Goal: Book appointment/travel/reservation

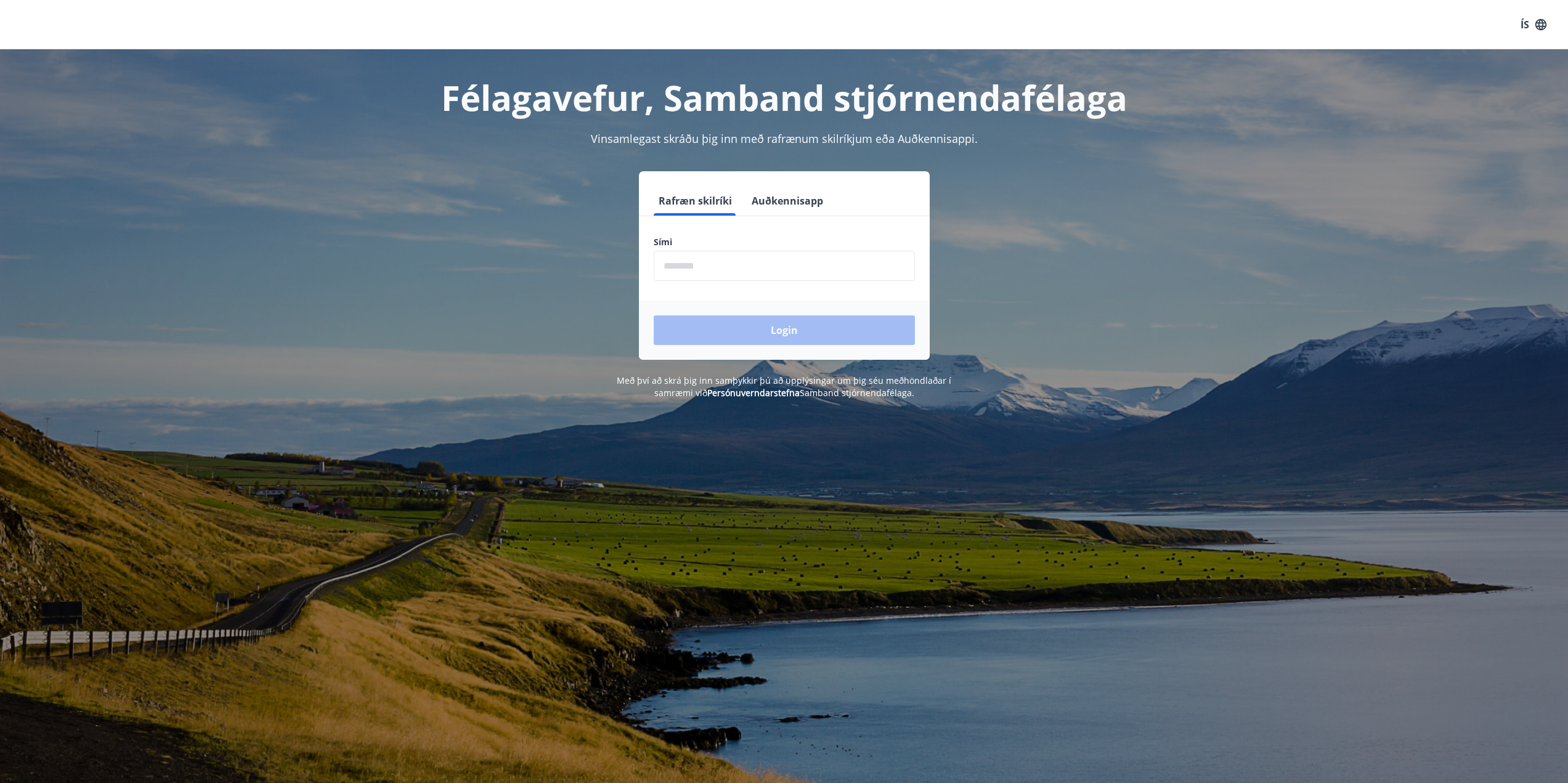
click at [776, 201] on button "Auðkennisapp" at bounding box center [788, 201] width 82 height 30
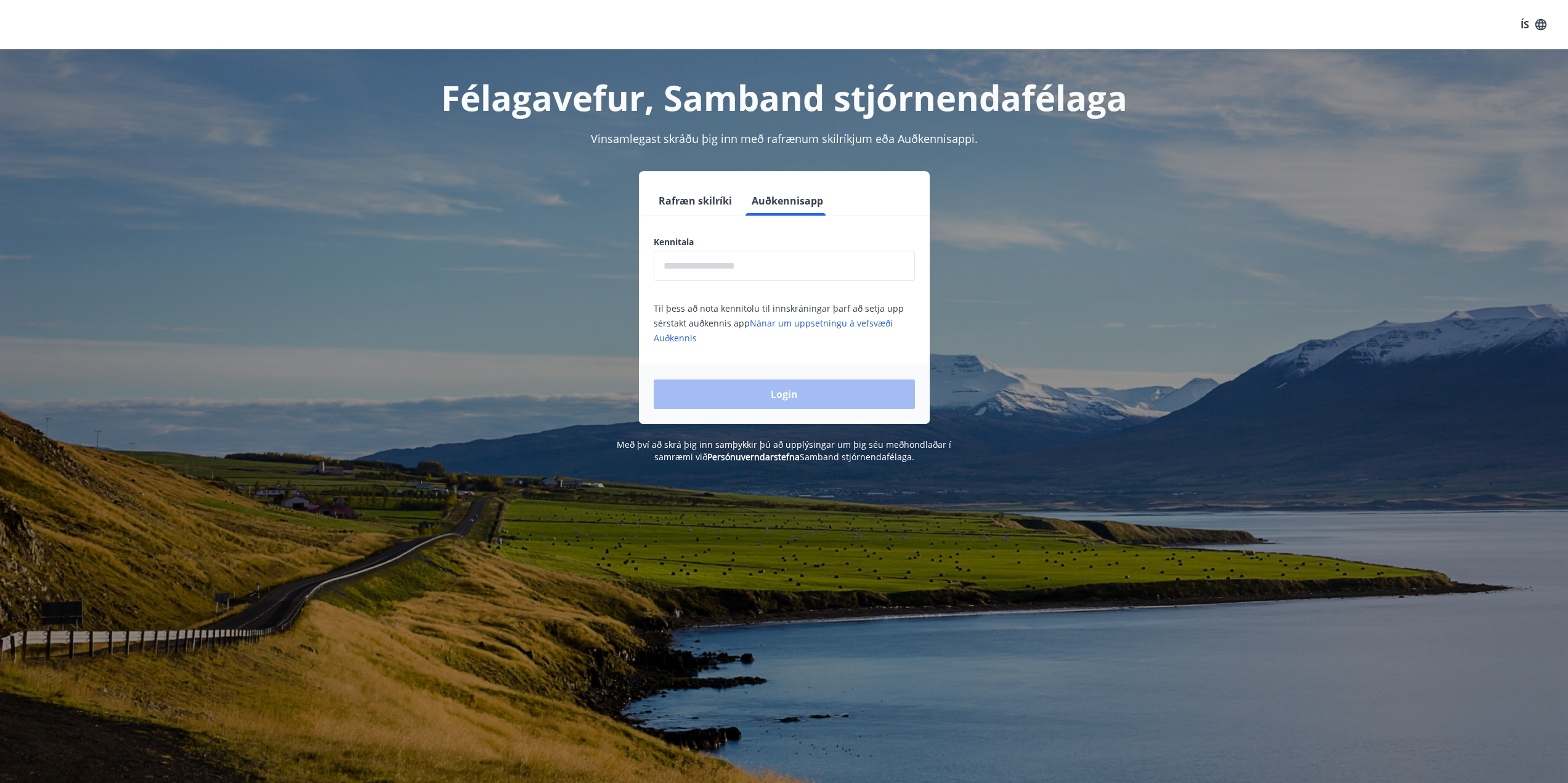
click at [762, 270] on input "text" at bounding box center [784, 266] width 261 height 30
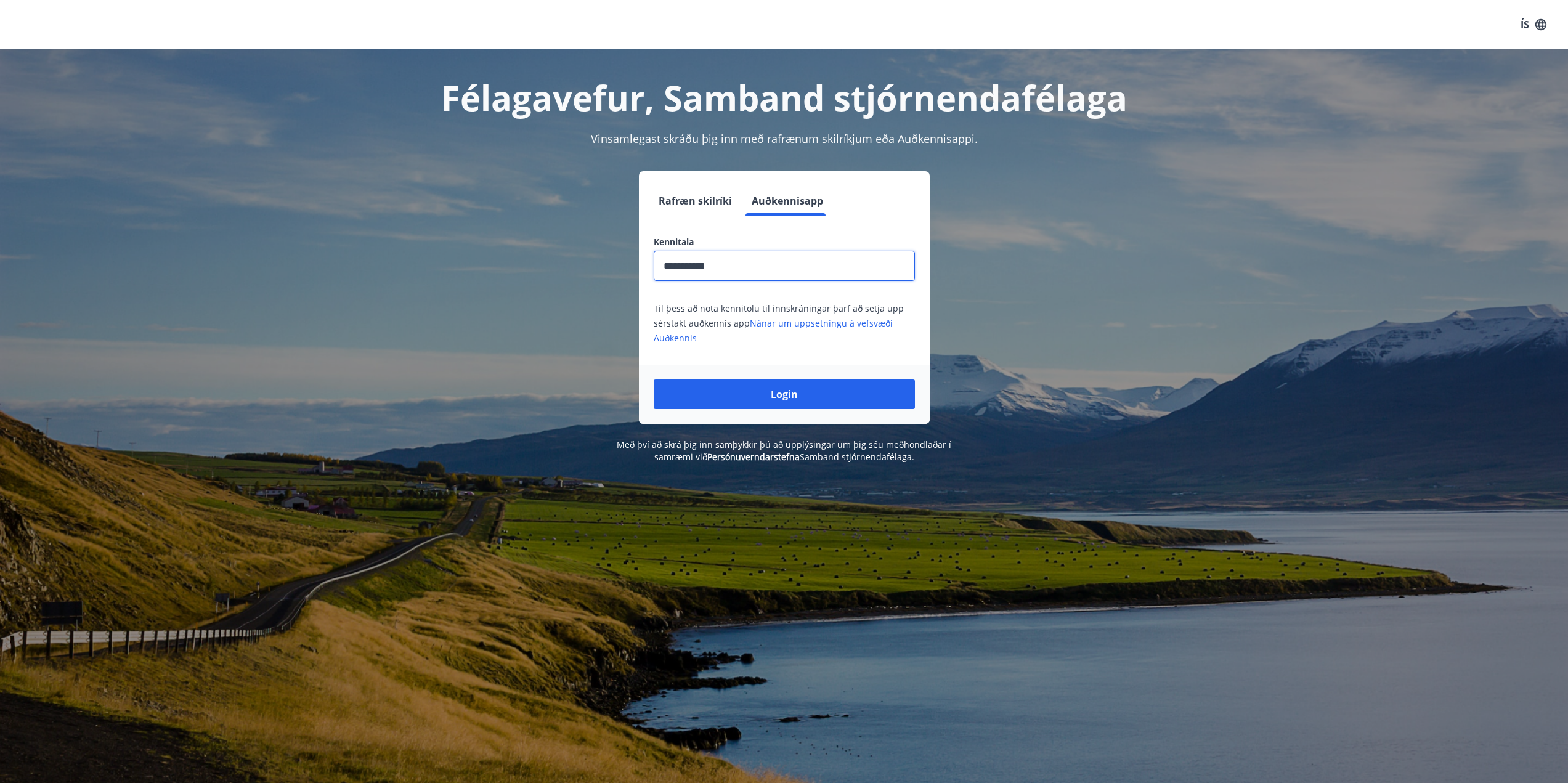
type input "**********"
click at [654, 380] on button "Login" at bounding box center [784, 394] width 261 height 30
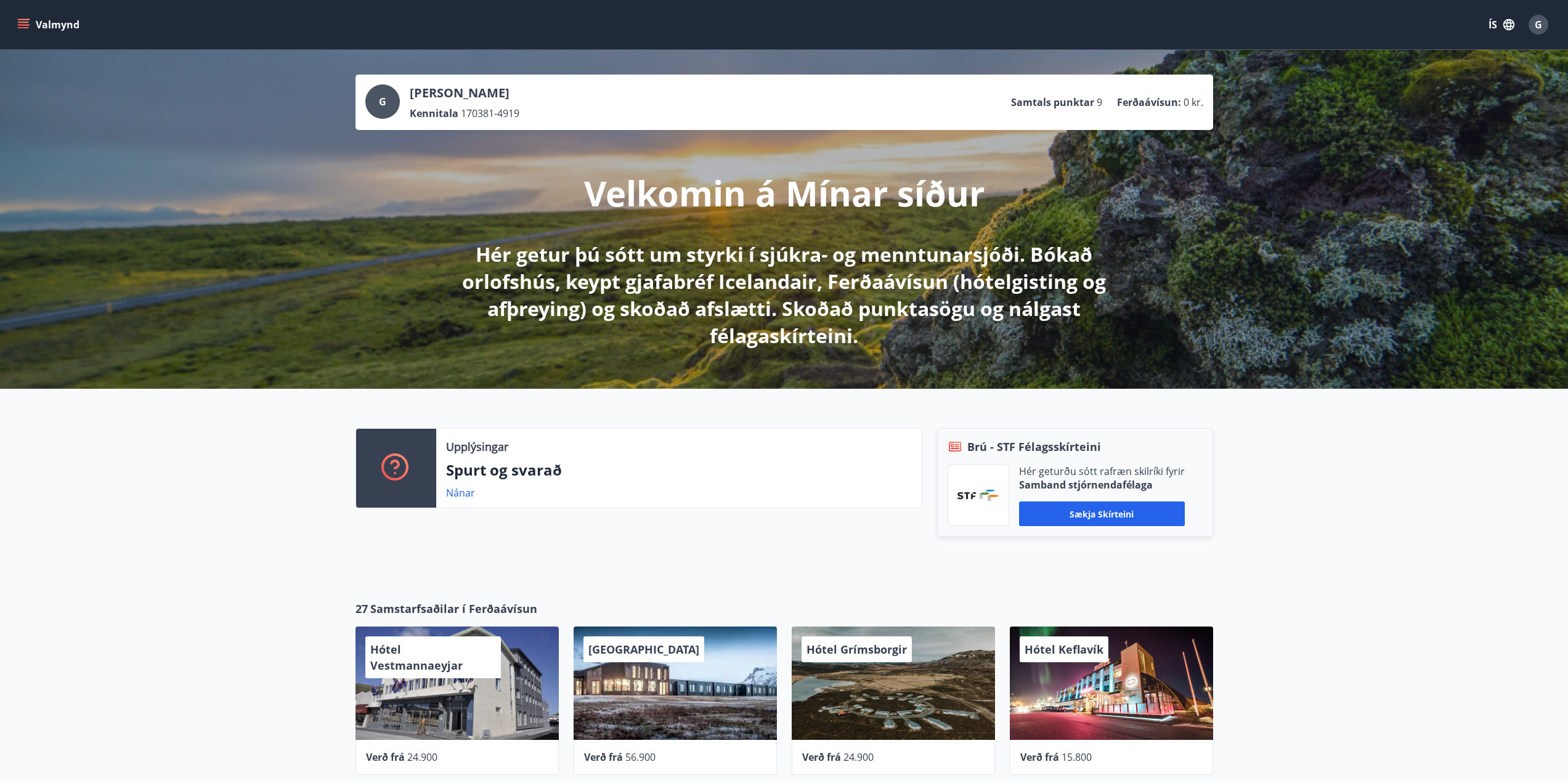
click at [186, 278] on div "G [PERSON_NAME] 170381-4919 Samtals punktar 9 Ferðaávísun : 0 kr. Velkomin á Mí…" at bounding box center [784, 219] width 1568 height 339
click at [47, 18] on button "Valmynd" at bounding box center [49, 25] width 70 height 22
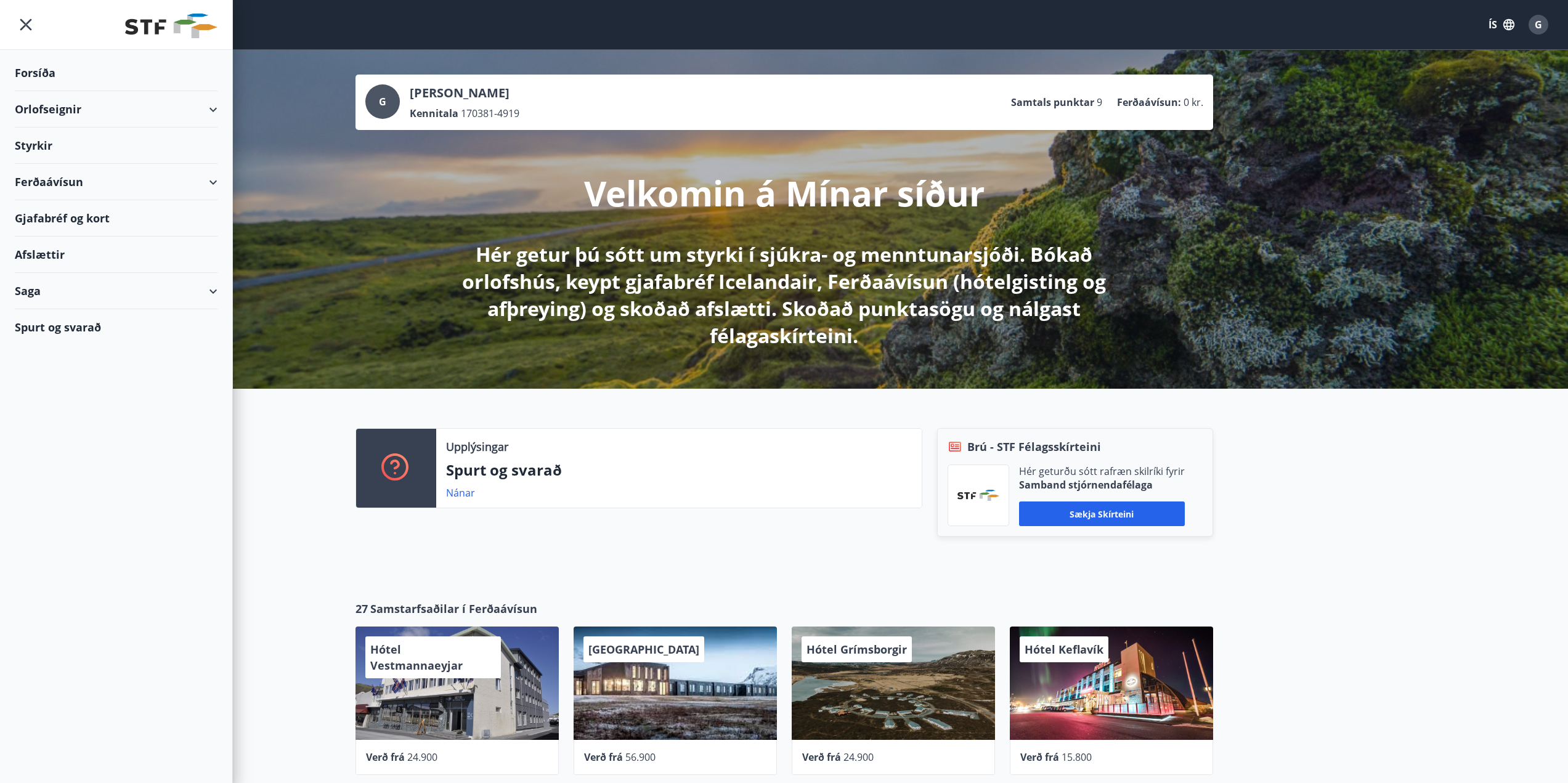
click at [47, 114] on div "Orlofseignir" at bounding box center [116, 109] width 203 height 36
click at [45, 138] on div "Framboð" at bounding box center [116, 141] width 183 height 26
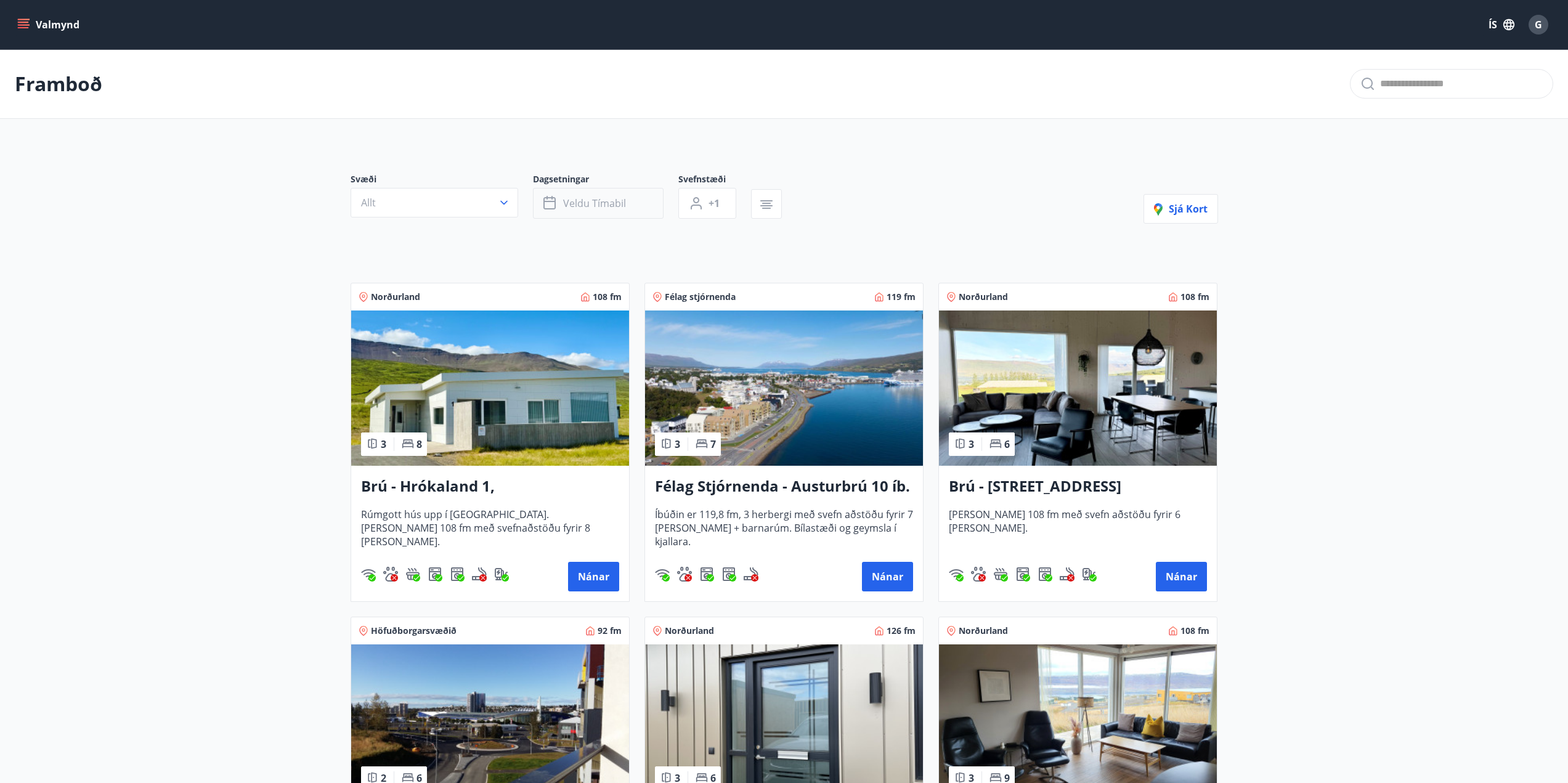
click at [614, 207] on span "Veldu tímabil" at bounding box center [594, 203] width 63 height 14
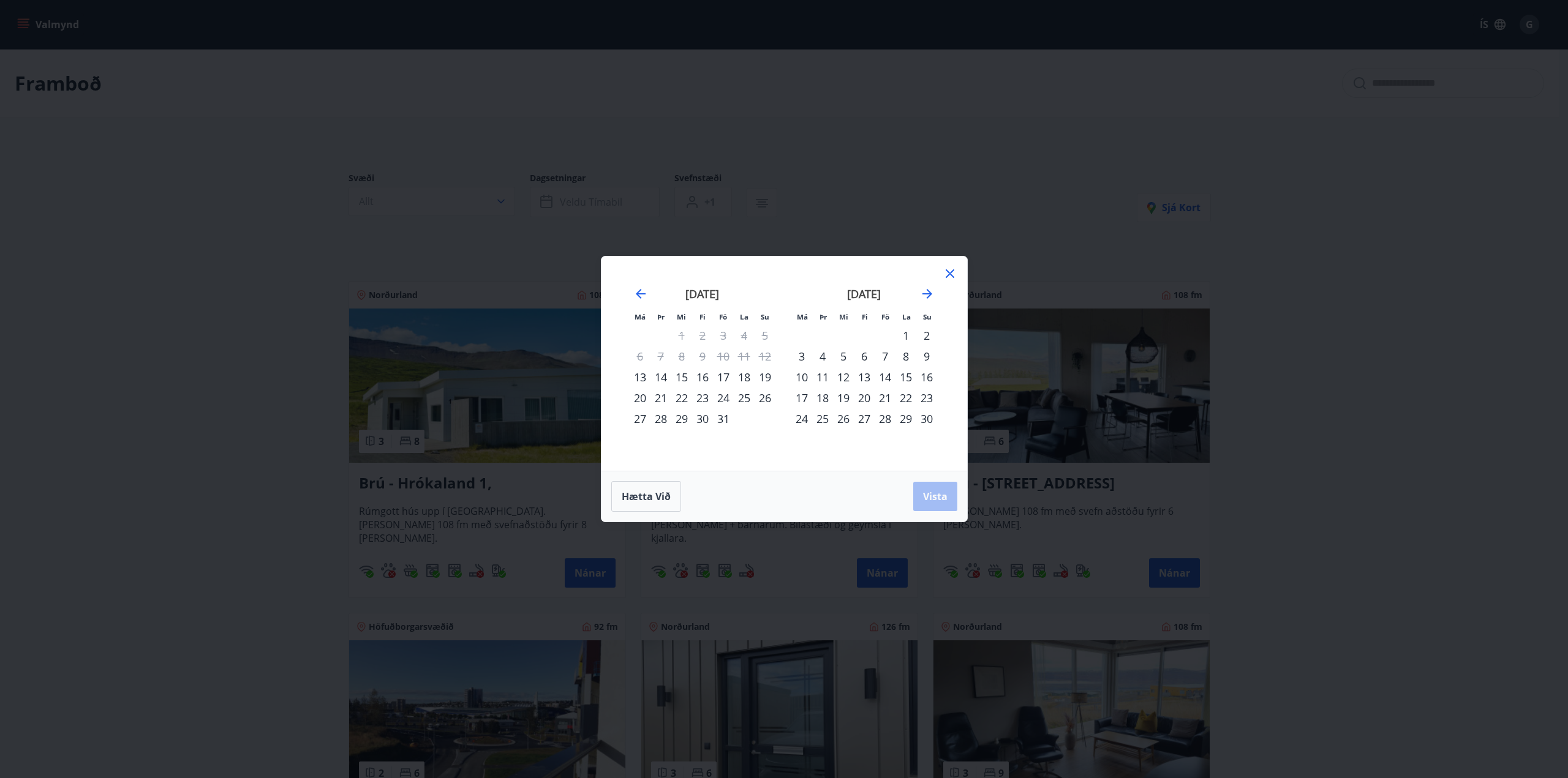
click at [843, 358] on div "5" at bounding box center [843, 356] width 21 height 21
click at [799, 356] on div "3" at bounding box center [802, 356] width 21 height 21
click at [803, 373] on div "10" at bounding box center [802, 377] width 21 height 21
click at [935, 494] on span "Vista" at bounding box center [935, 496] width 25 height 14
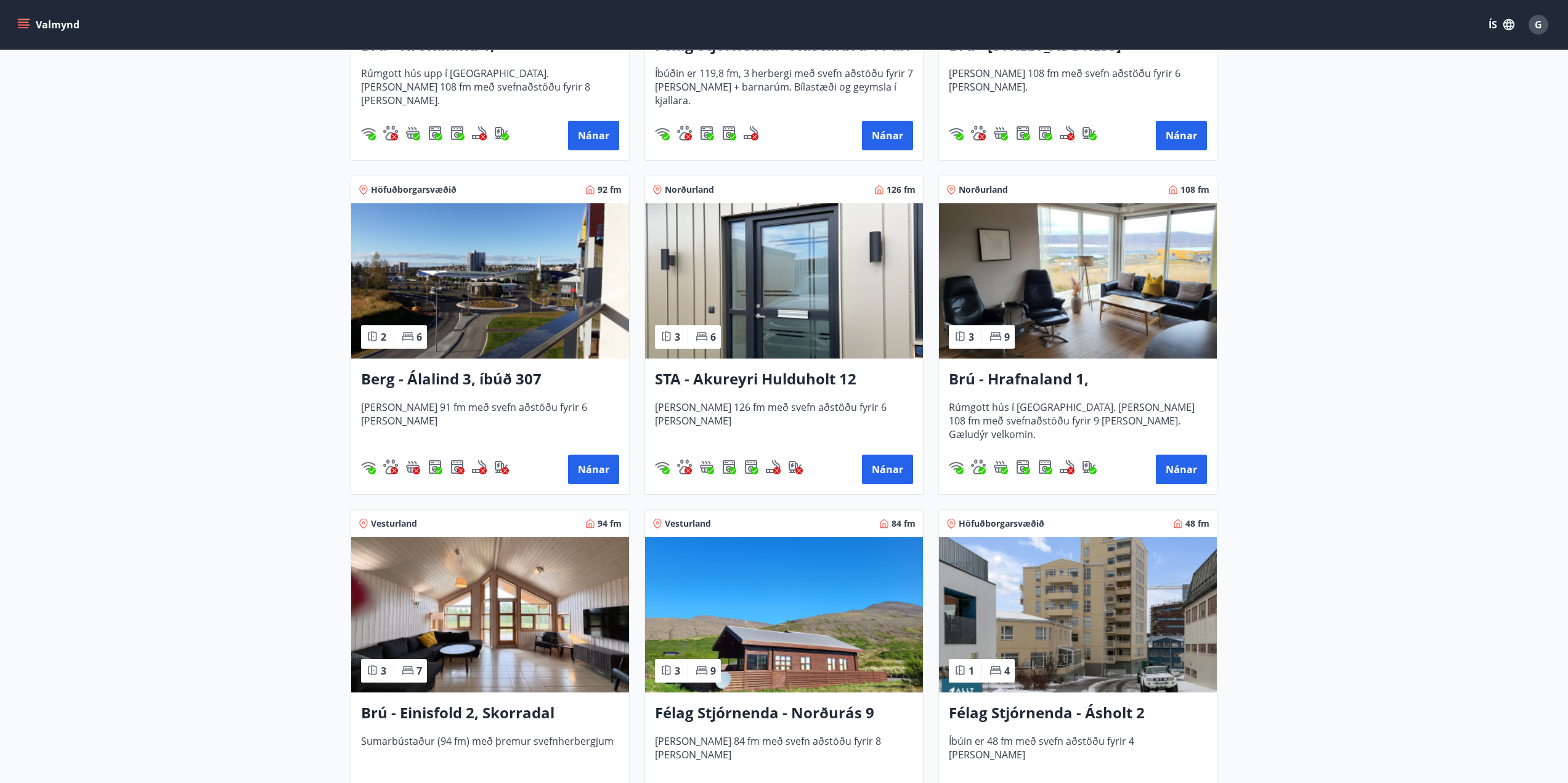
scroll to position [431, 0]
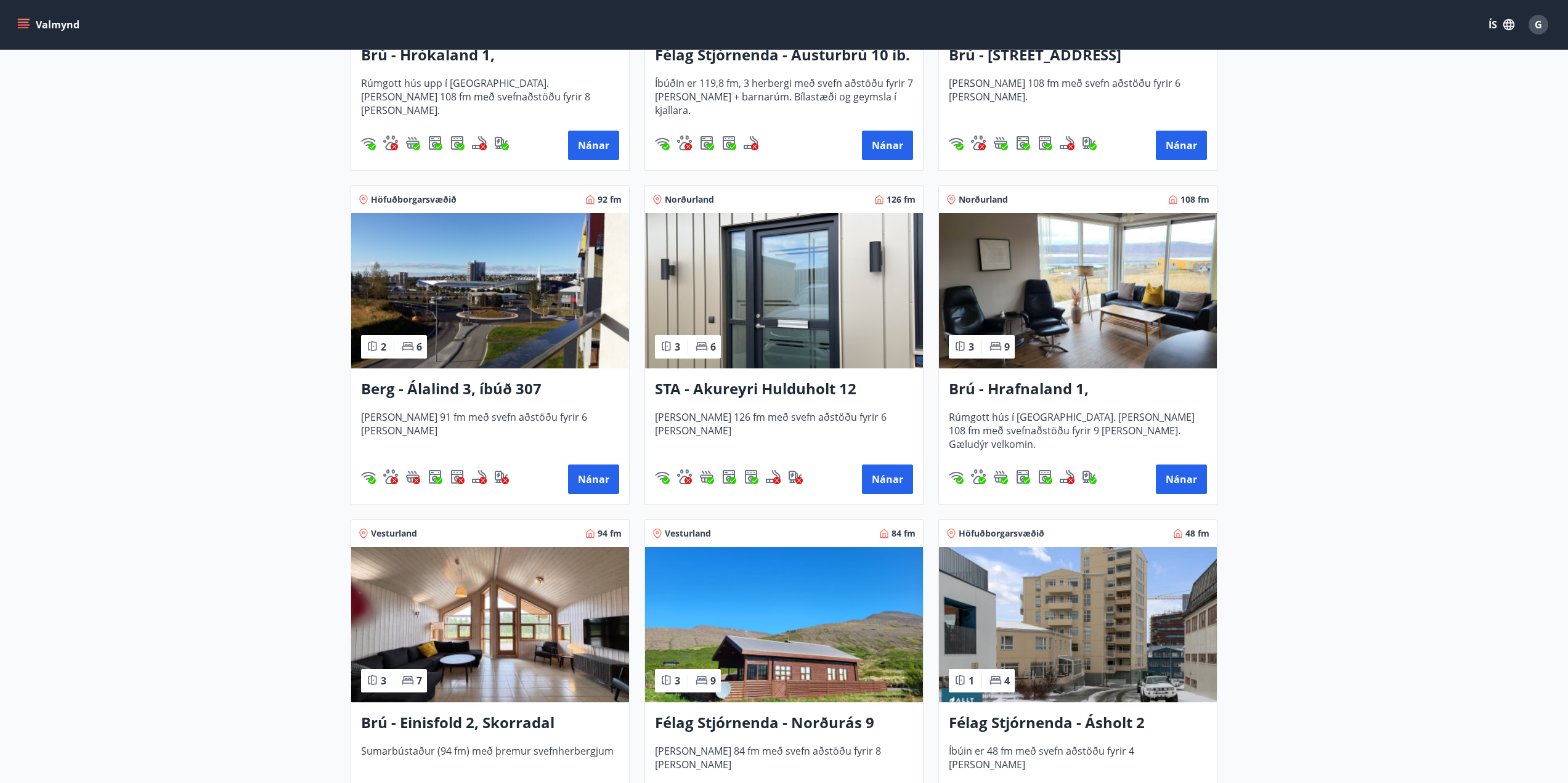
click at [1063, 388] on h3 "Brú - Hrafnaland 1, [GEOGRAPHIC_DATA] (gæludýr velkomin)" at bounding box center [1078, 390] width 258 height 22
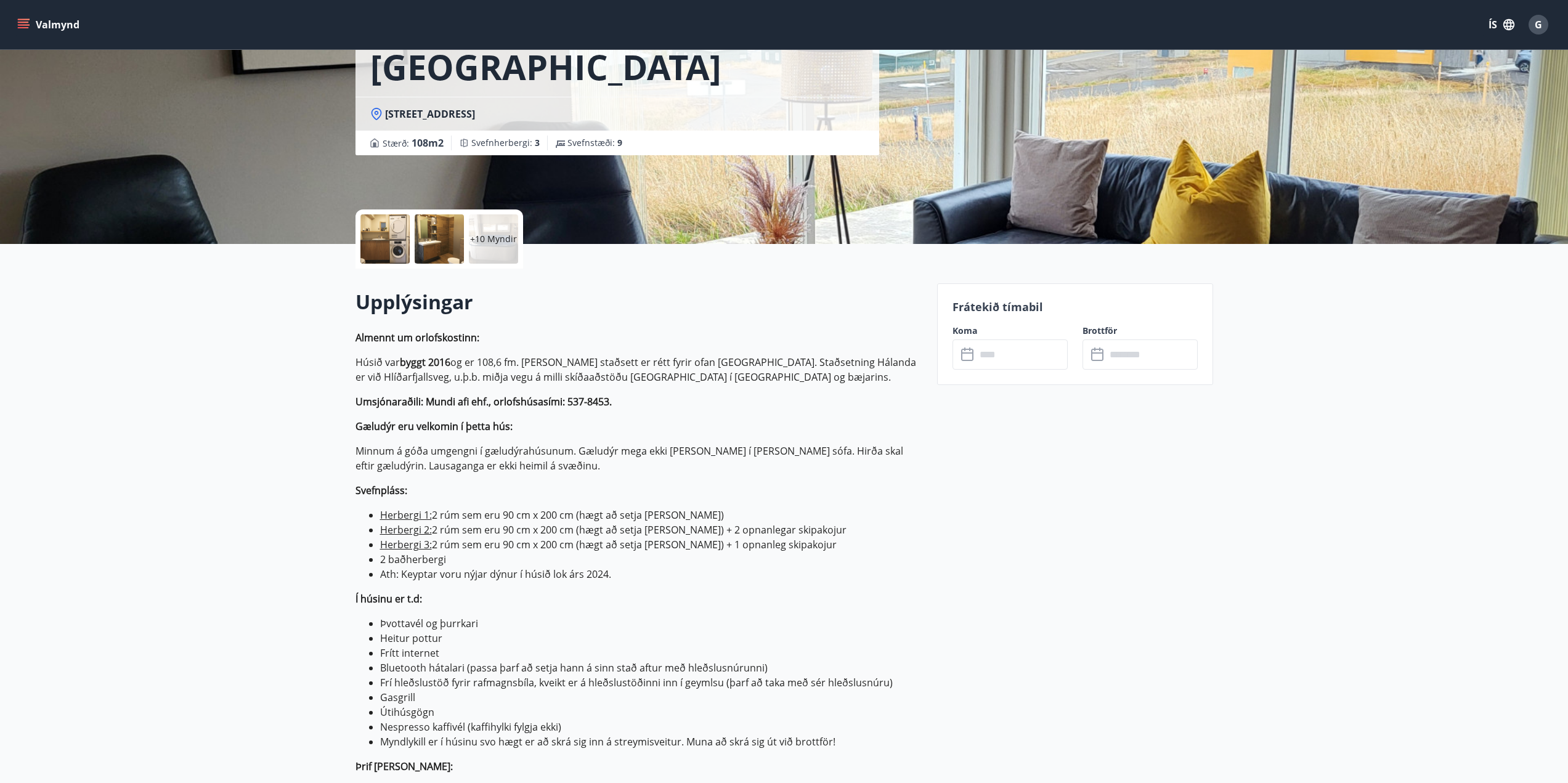
scroll to position [246, 0]
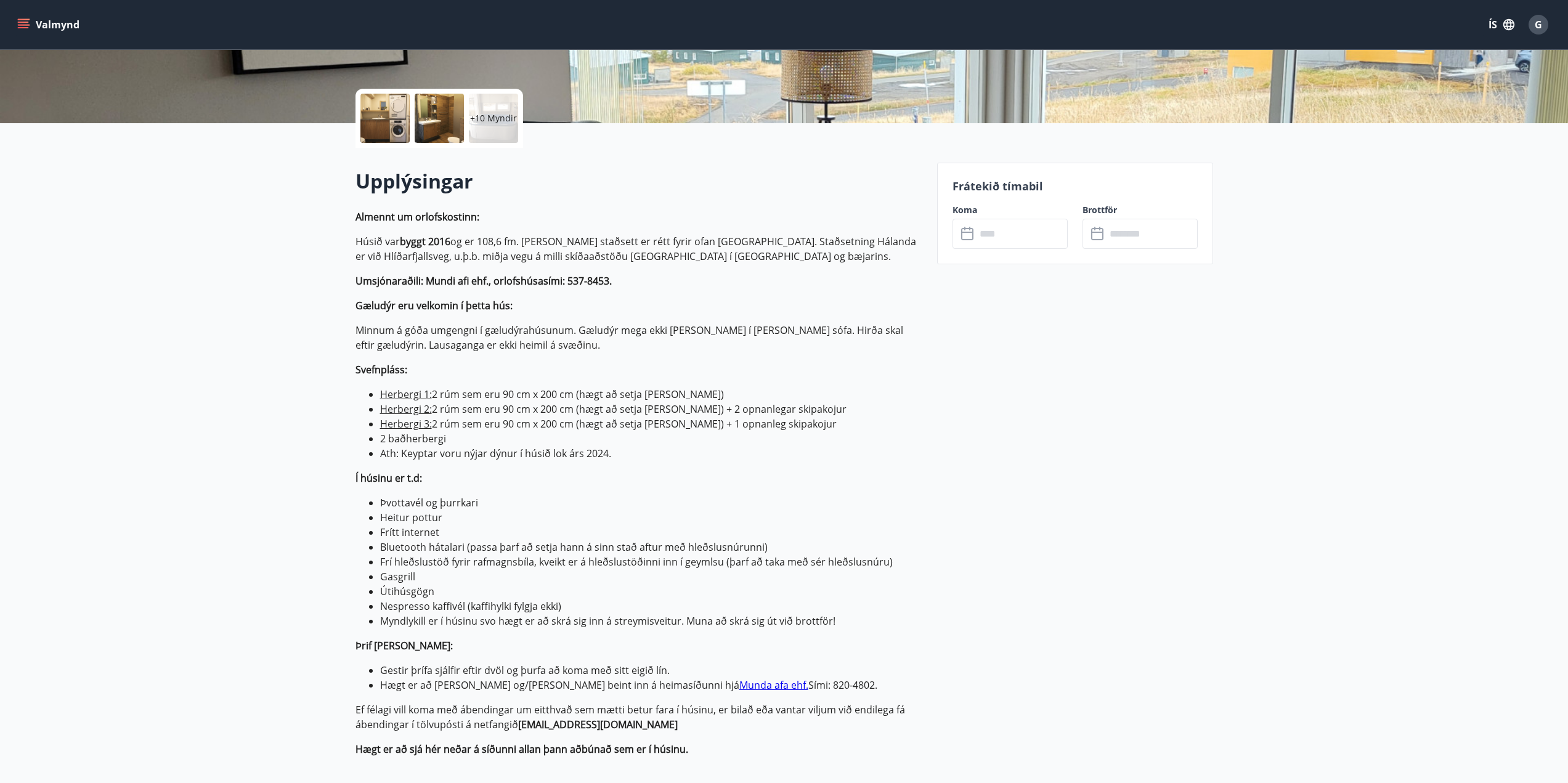
click at [880, 433] on li "2 baðherbergi" at bounding box center [651, 438] width 542 height 14
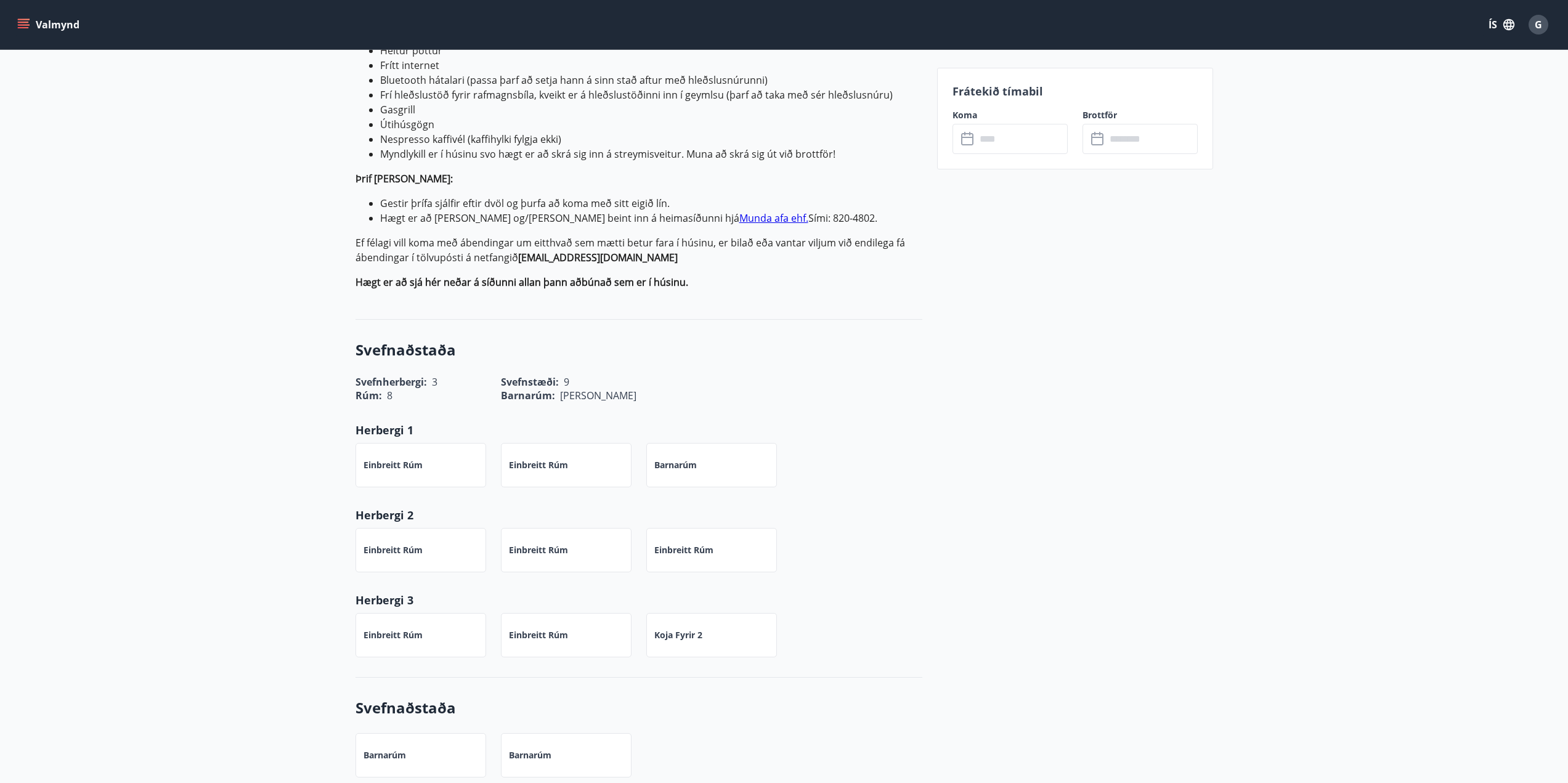
scroll to position [0, 0]
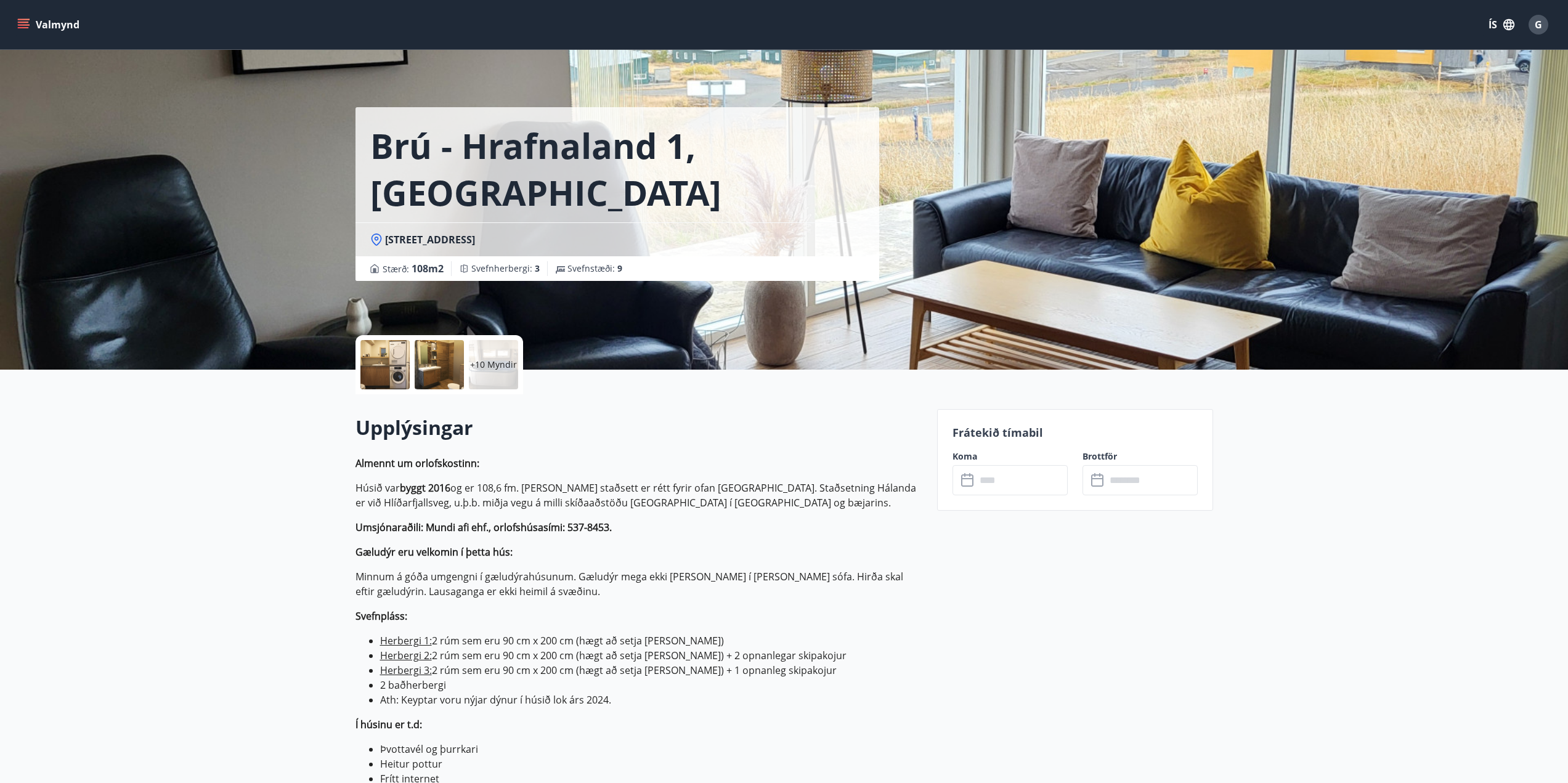
click at [55, 24] on button "Valmynd" at bounding box center [49, 25] width 70 height 22
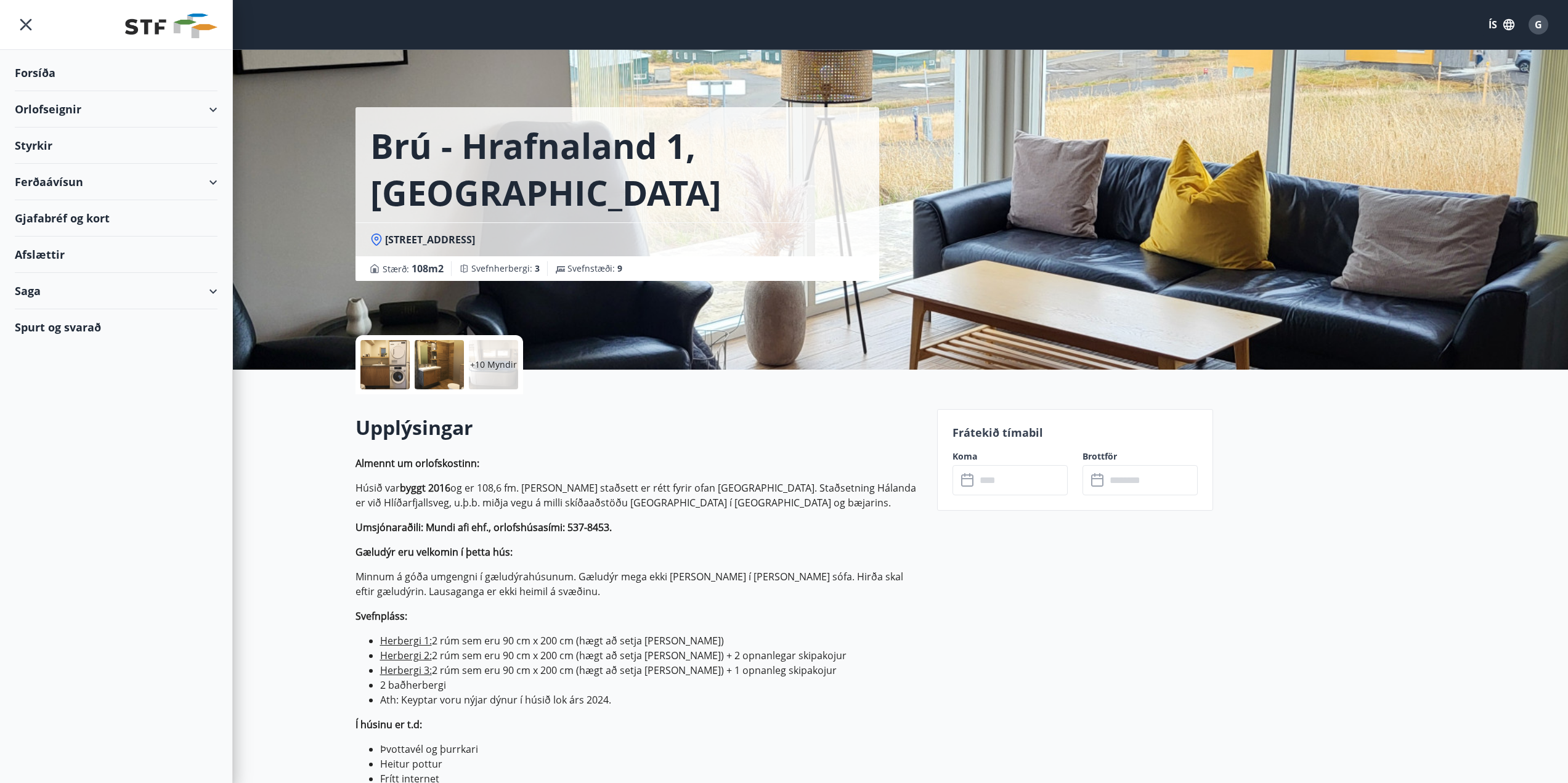
click at [63, 111] on div "Orlofseignir" at bounding box center [116, 109] width 203 height 36
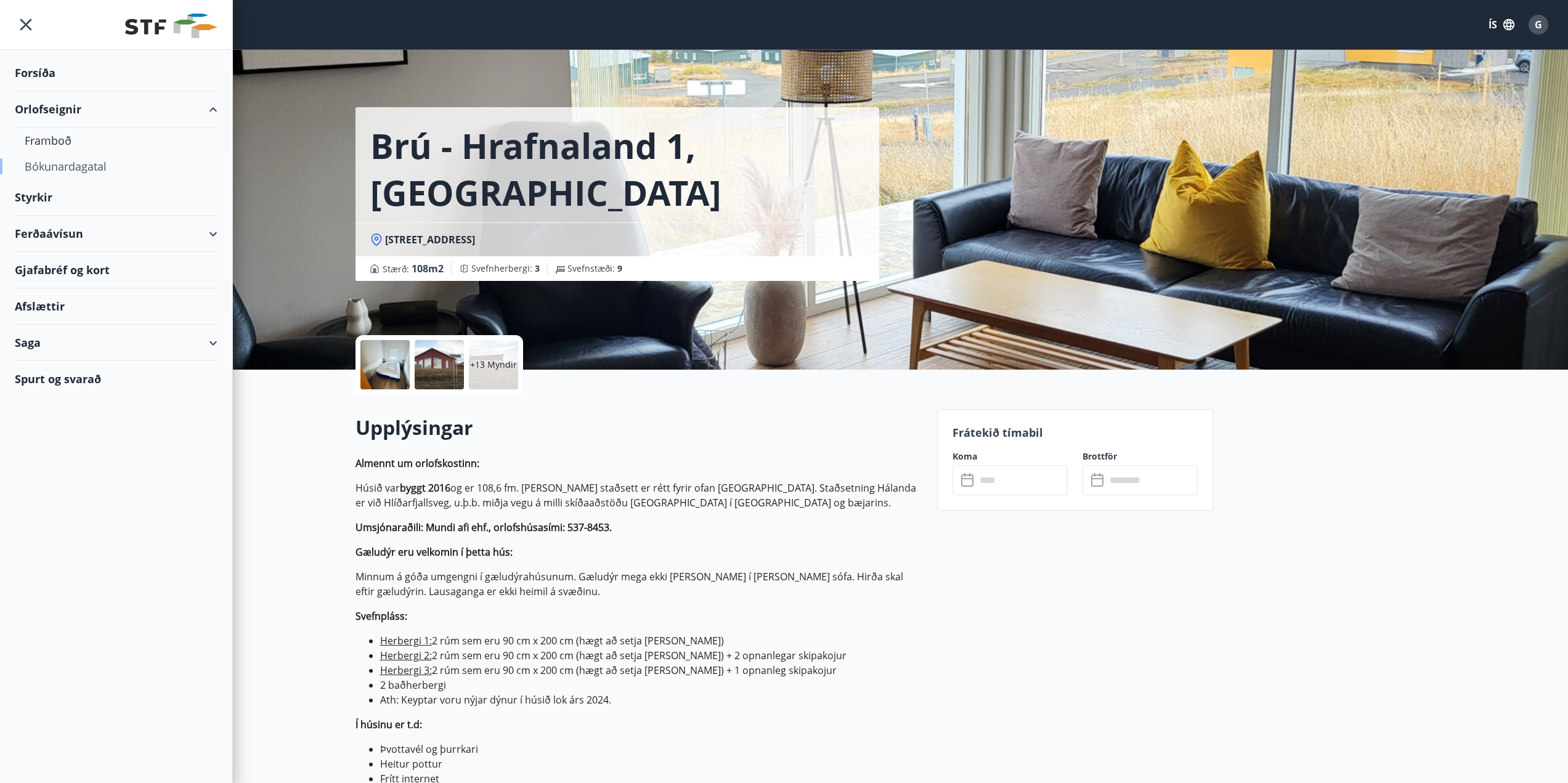
click at [77, 171] on div "Bókunardagatal" at bounding box center [116, 166] width 183 height 26
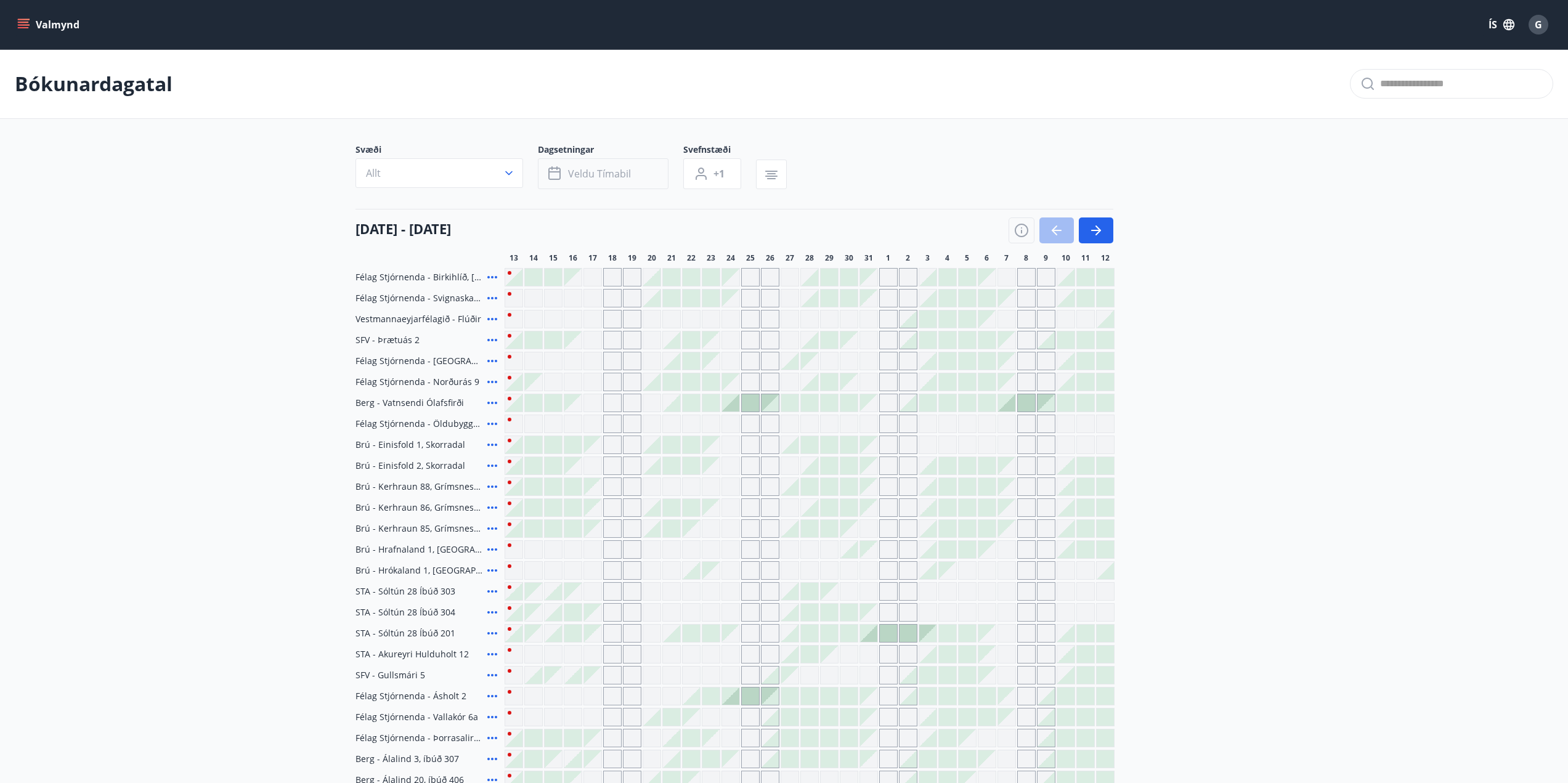
click at [584, 177] on span "Veldu tímabil" at bounding box center [599, 174] width 63 height 14
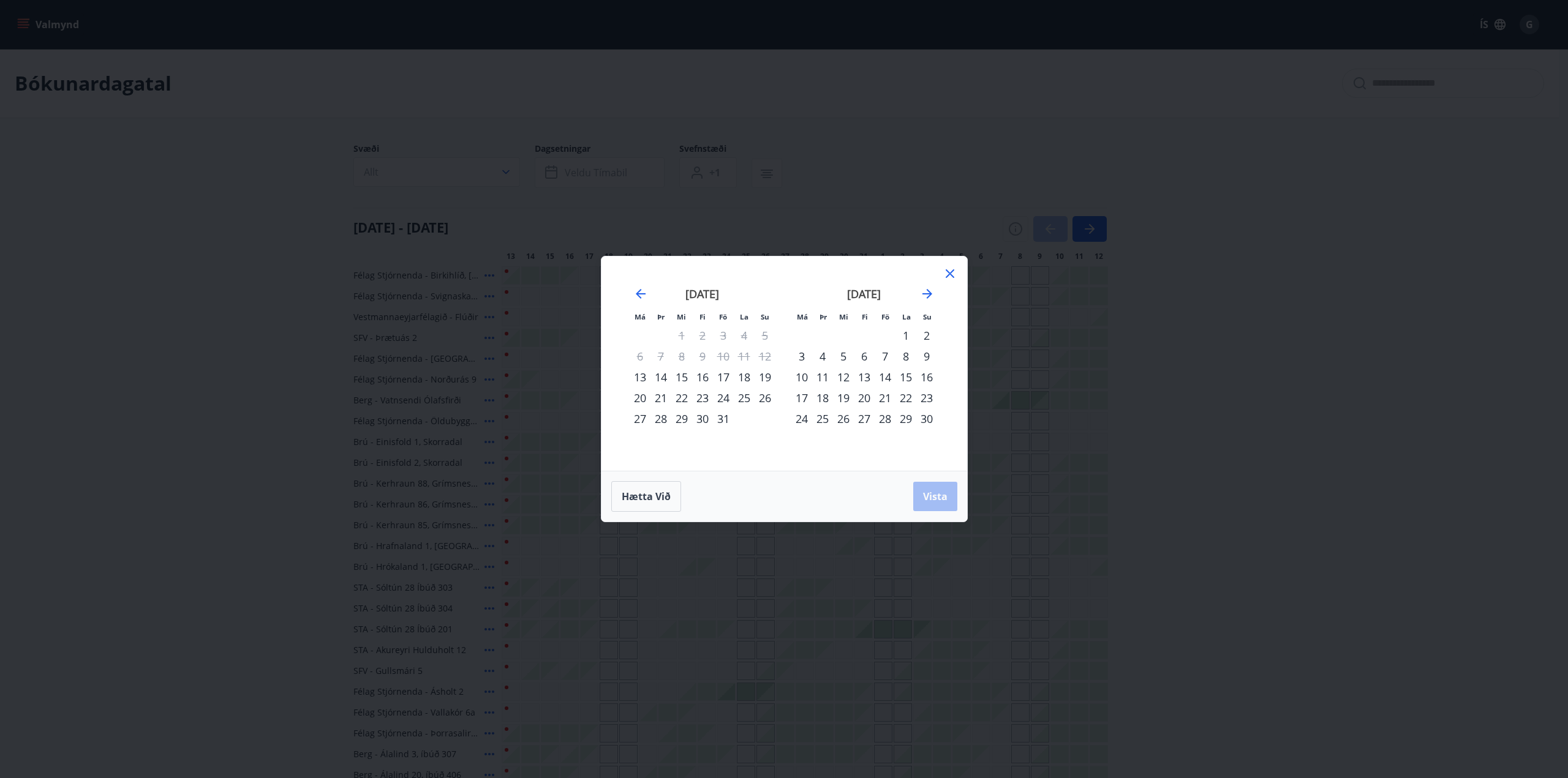
click at [804, 354] on div "3" at bounding box center [802, 356] width 21 height 21
click at [927, 353] on div "9" at bounding box center [927, 356] width 21 height 21
click at [941, 499] on span "Vista" at bounding box center [935, 496] width 25 height 14
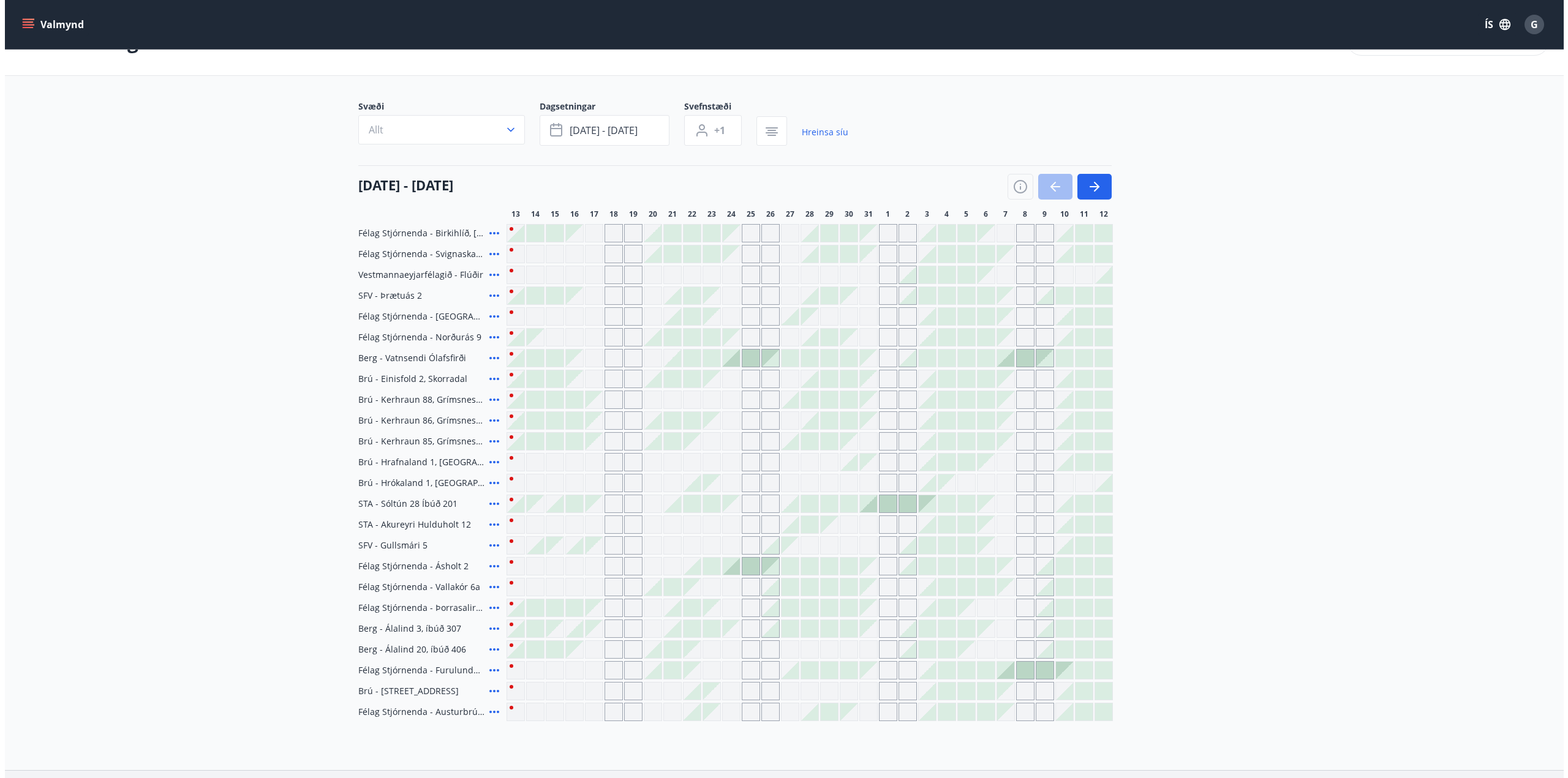
scroll to position [61, 0]
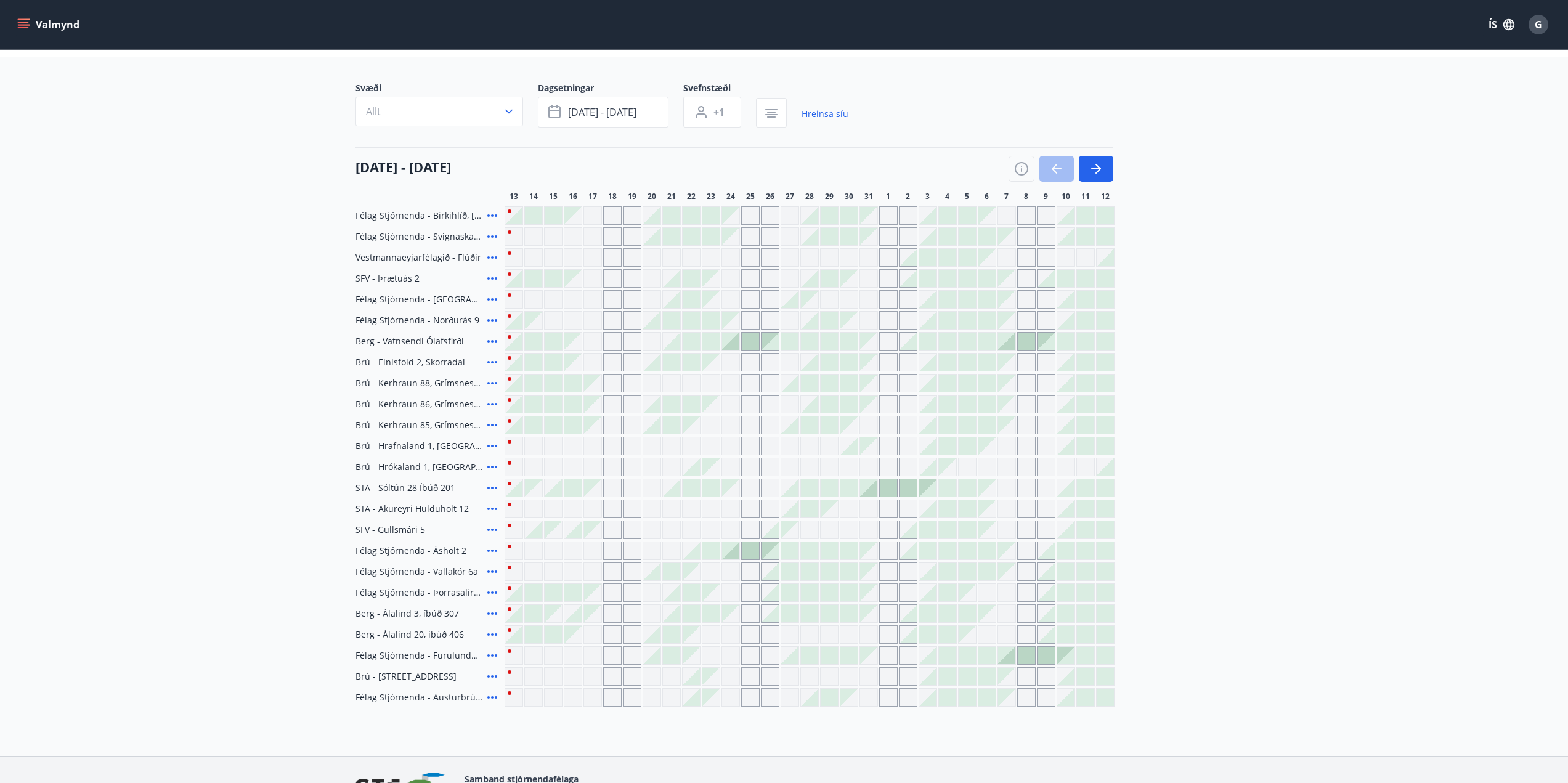
click at [458, 654] on span "Félag Stjórnenda - Furulundur 13b - [GEOGRAPHIC_DATA]" at bounding box center [419, 655] width 127 height 12
click at [1027, 657] on div at bounding box center [1027, 656] width 18 height 18
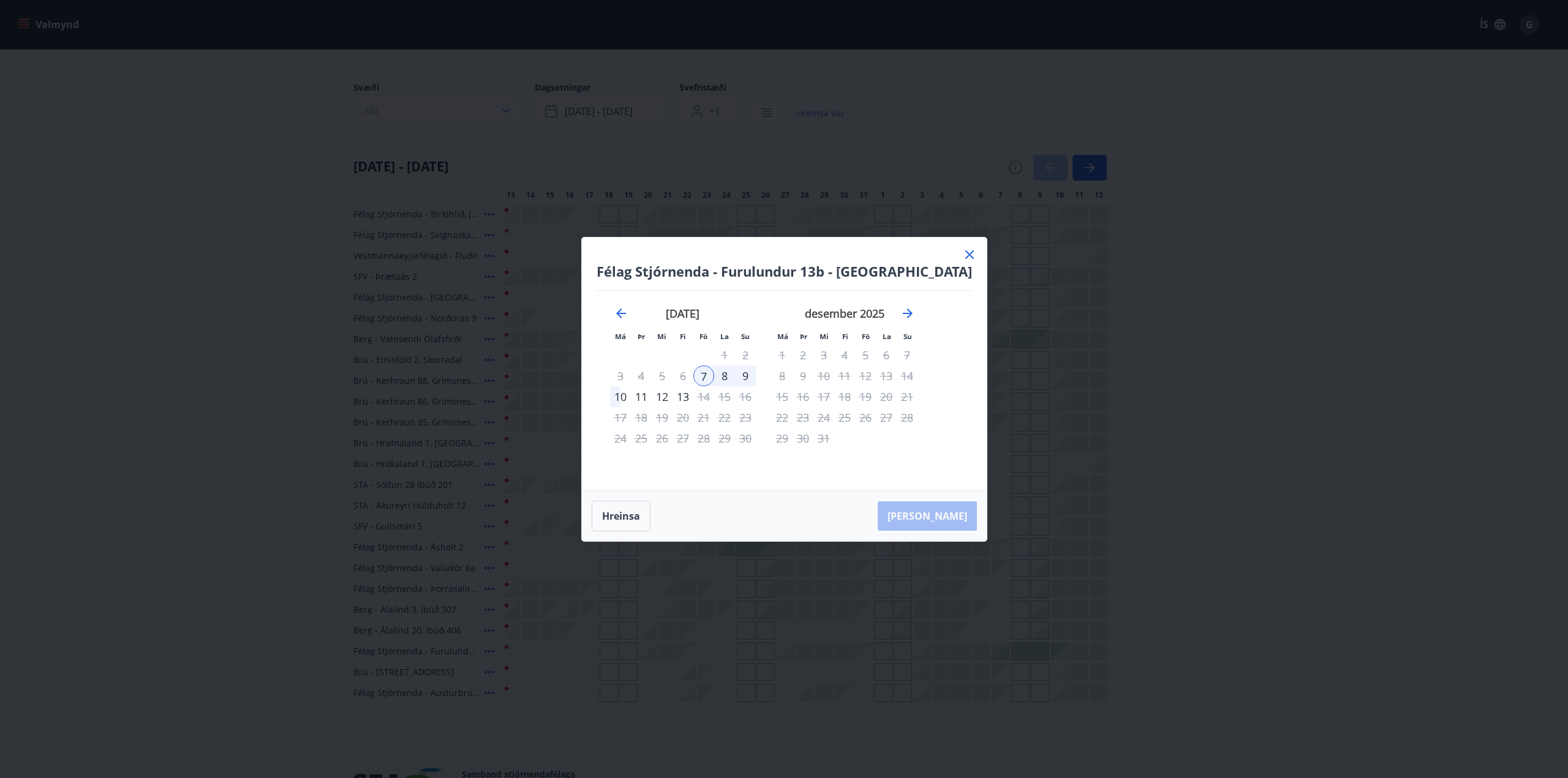
click at [962, 253] on icon at bounding box center [970, 254] width 14 height 14
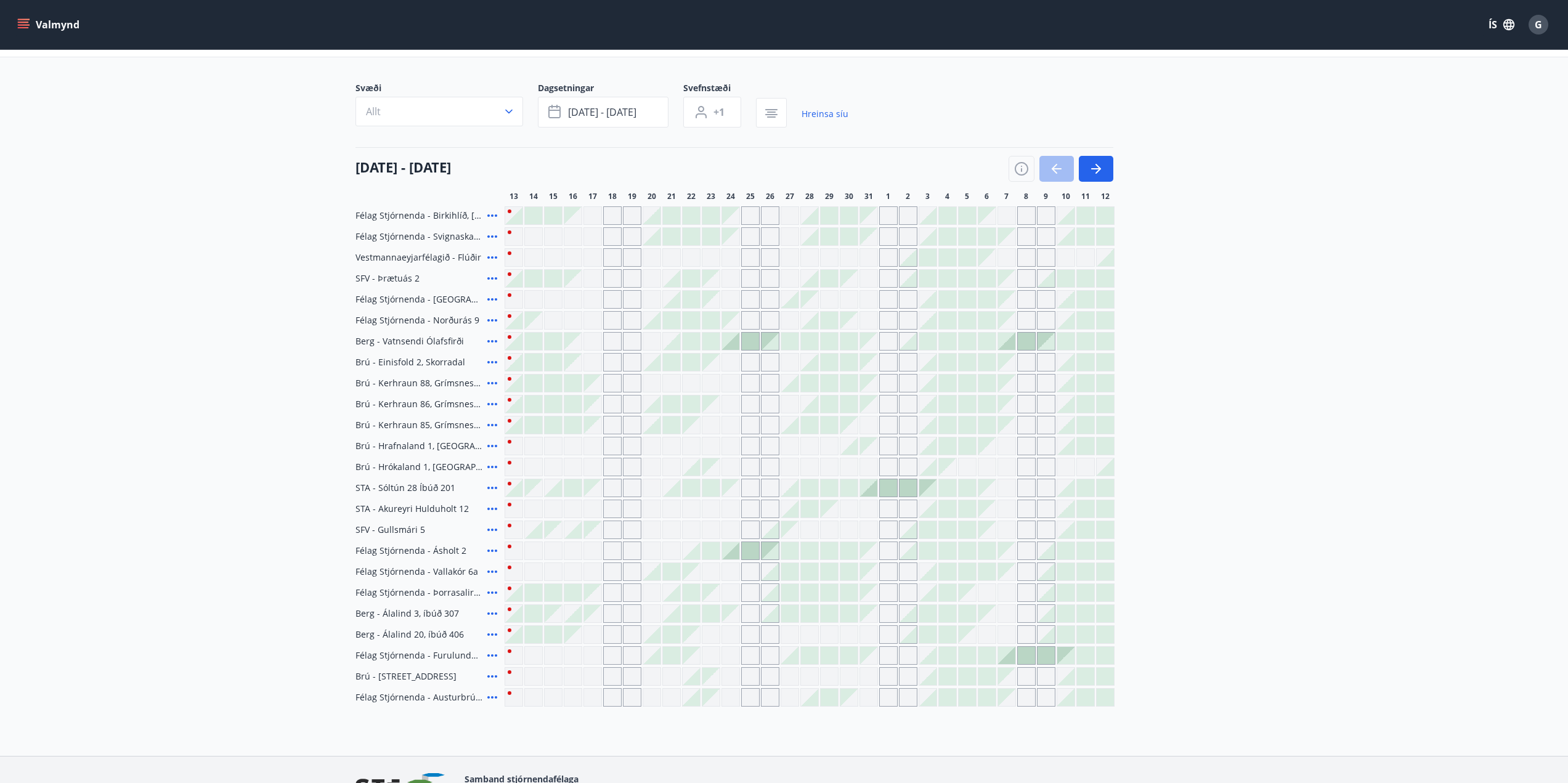
click at [489, 657] on icon at bounding box center [493, 655] width 10 height 2
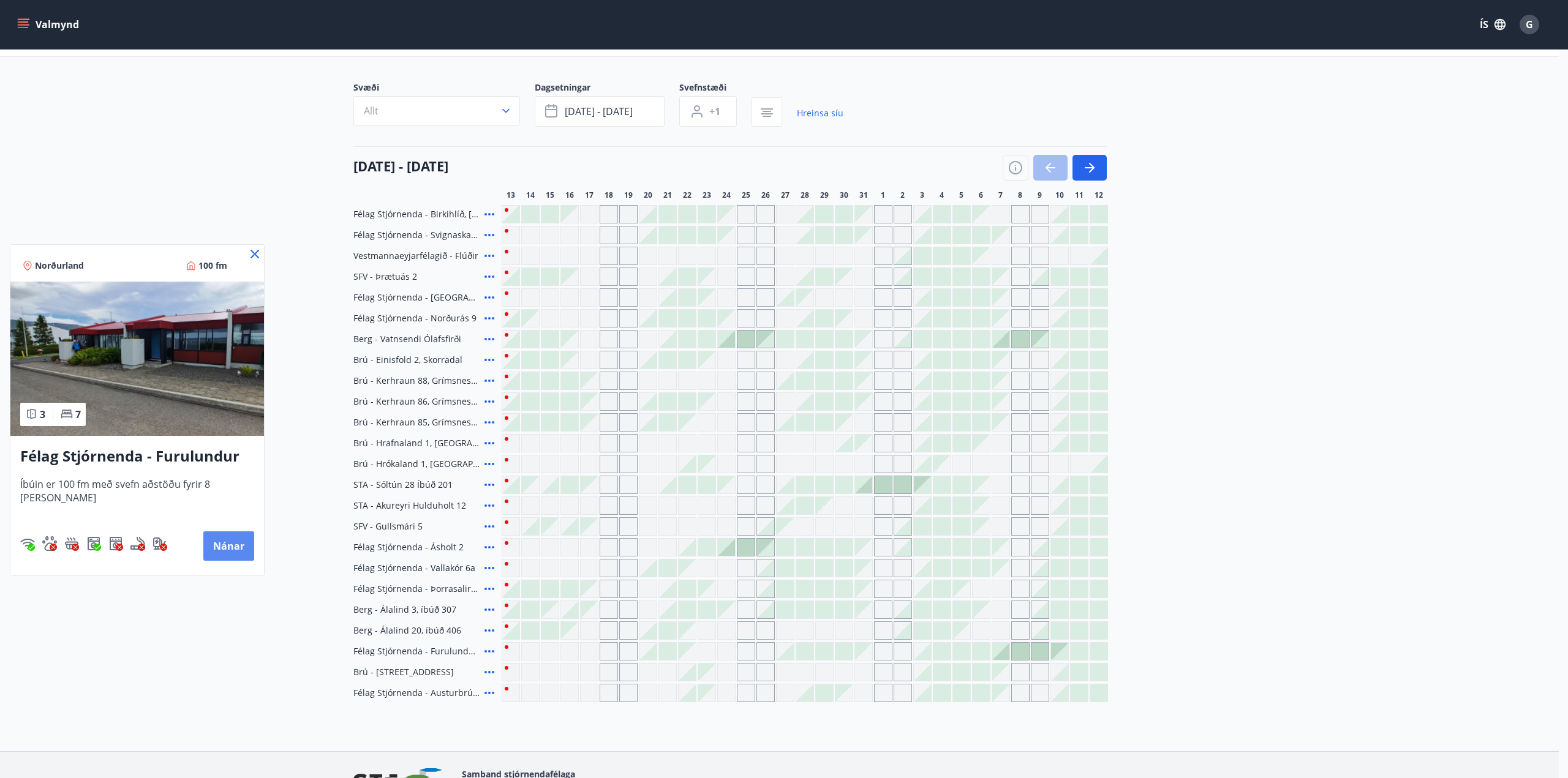
click at [212, 548] on button "Nánar" at bounding box center [229, 546] width 51 height 29
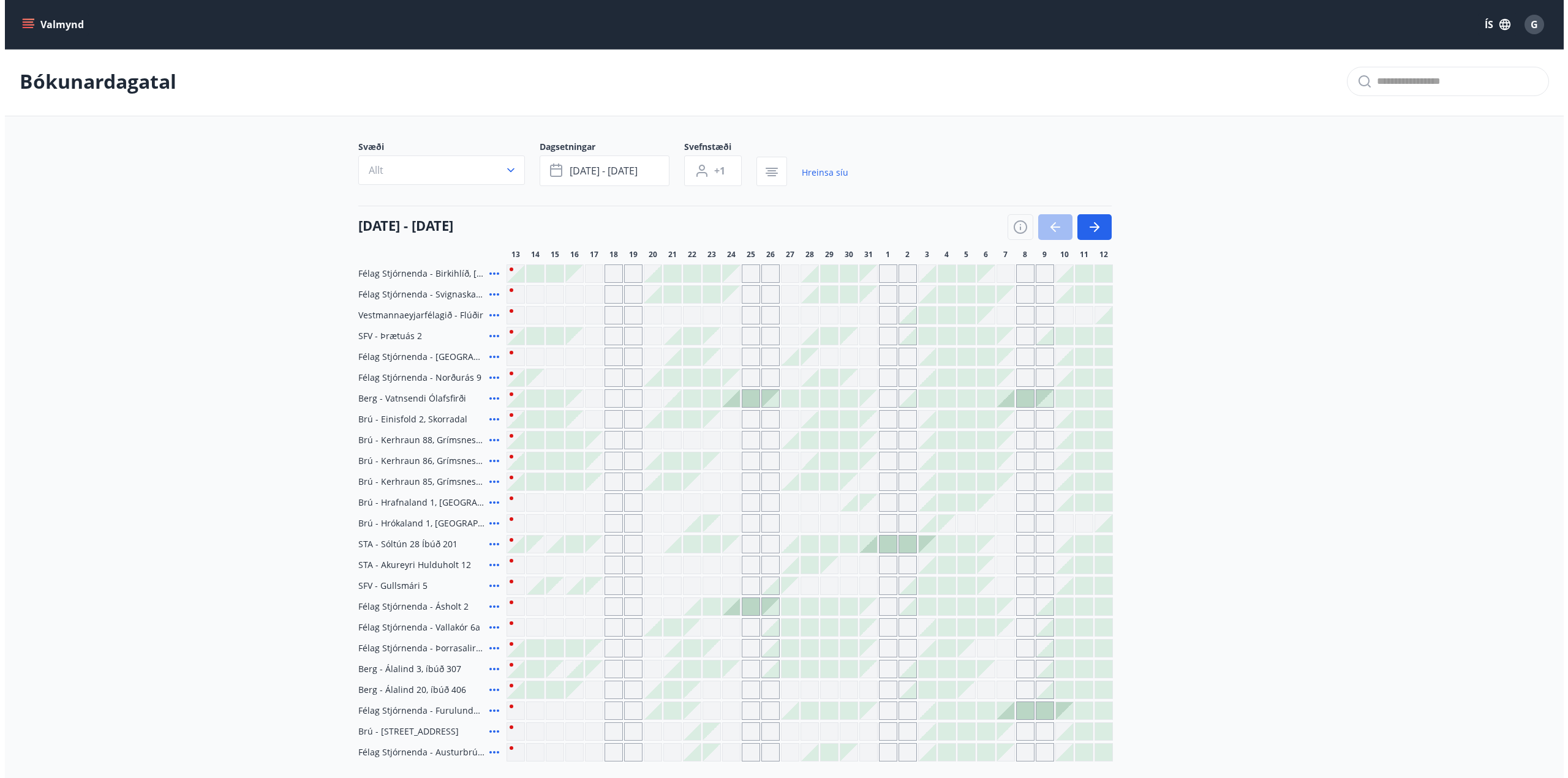
scroll to position [137, 0]
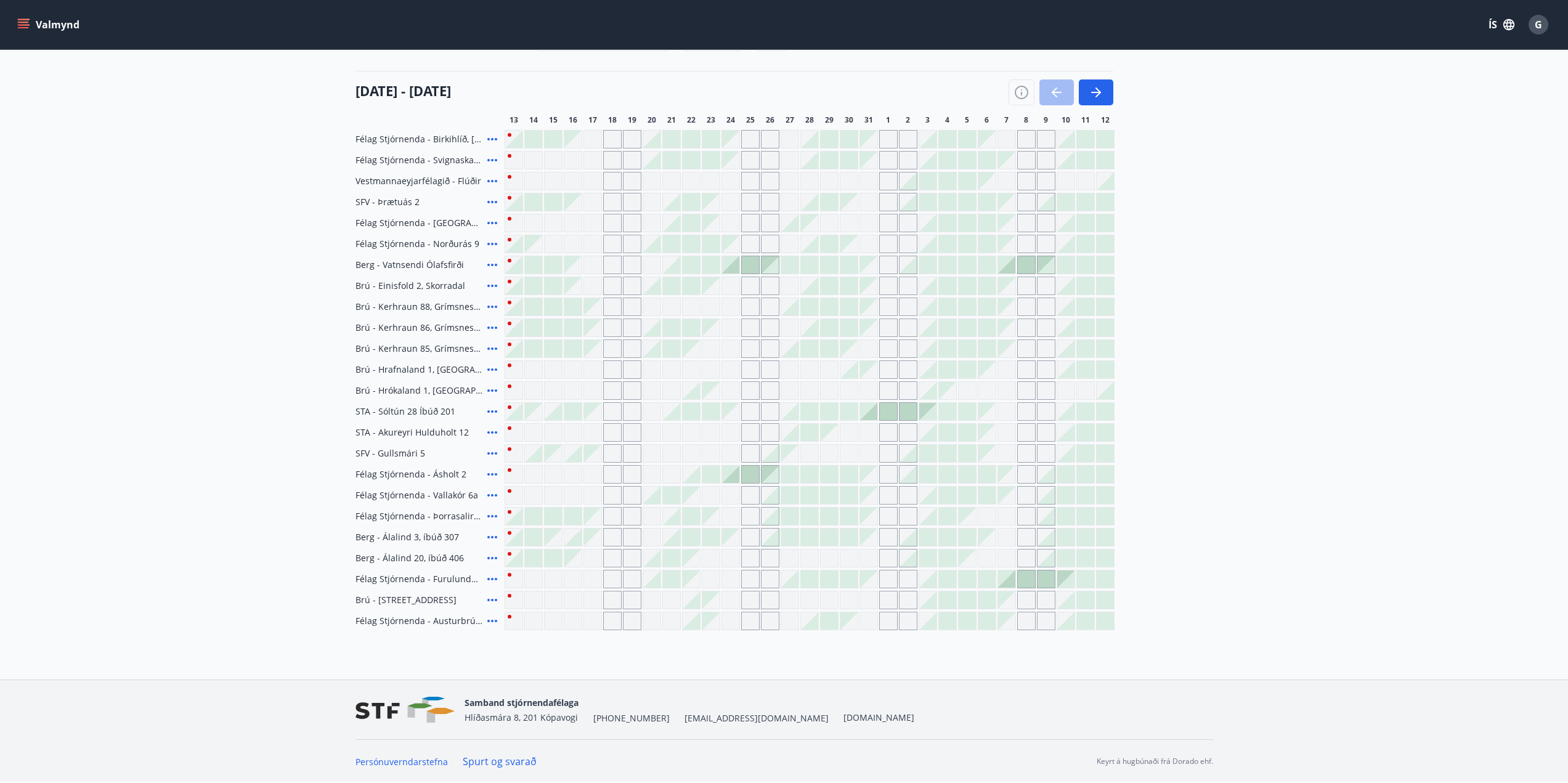
click at [984, 579] on div at bounding box center [987, 580] width 18 height 18
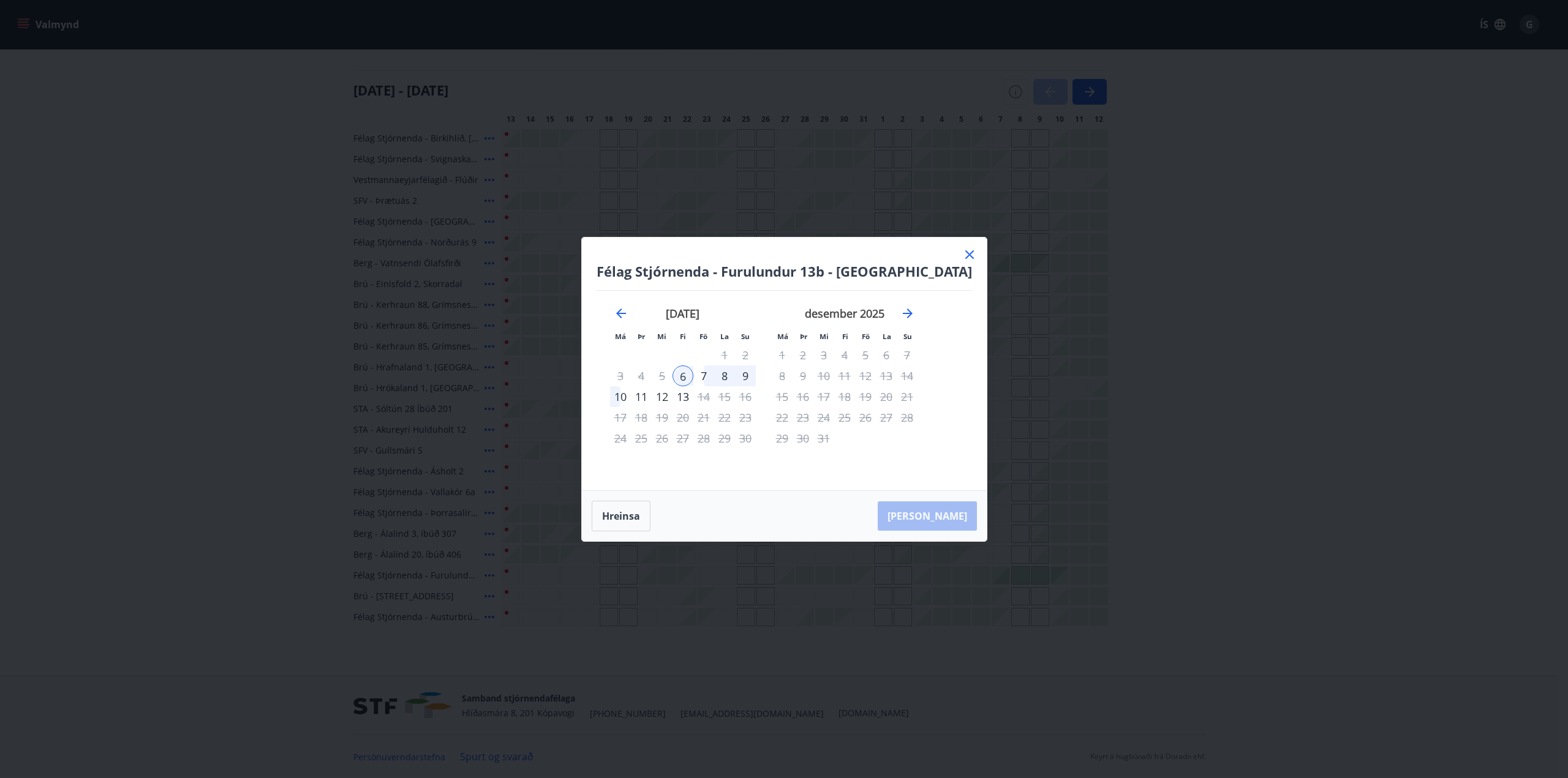
click at [693, 375] on div "6" at bounding box center [683, 376] width 21 height 21
click at [756, 375] on div "9" at bounding box center [745, 376] width 21 height 21
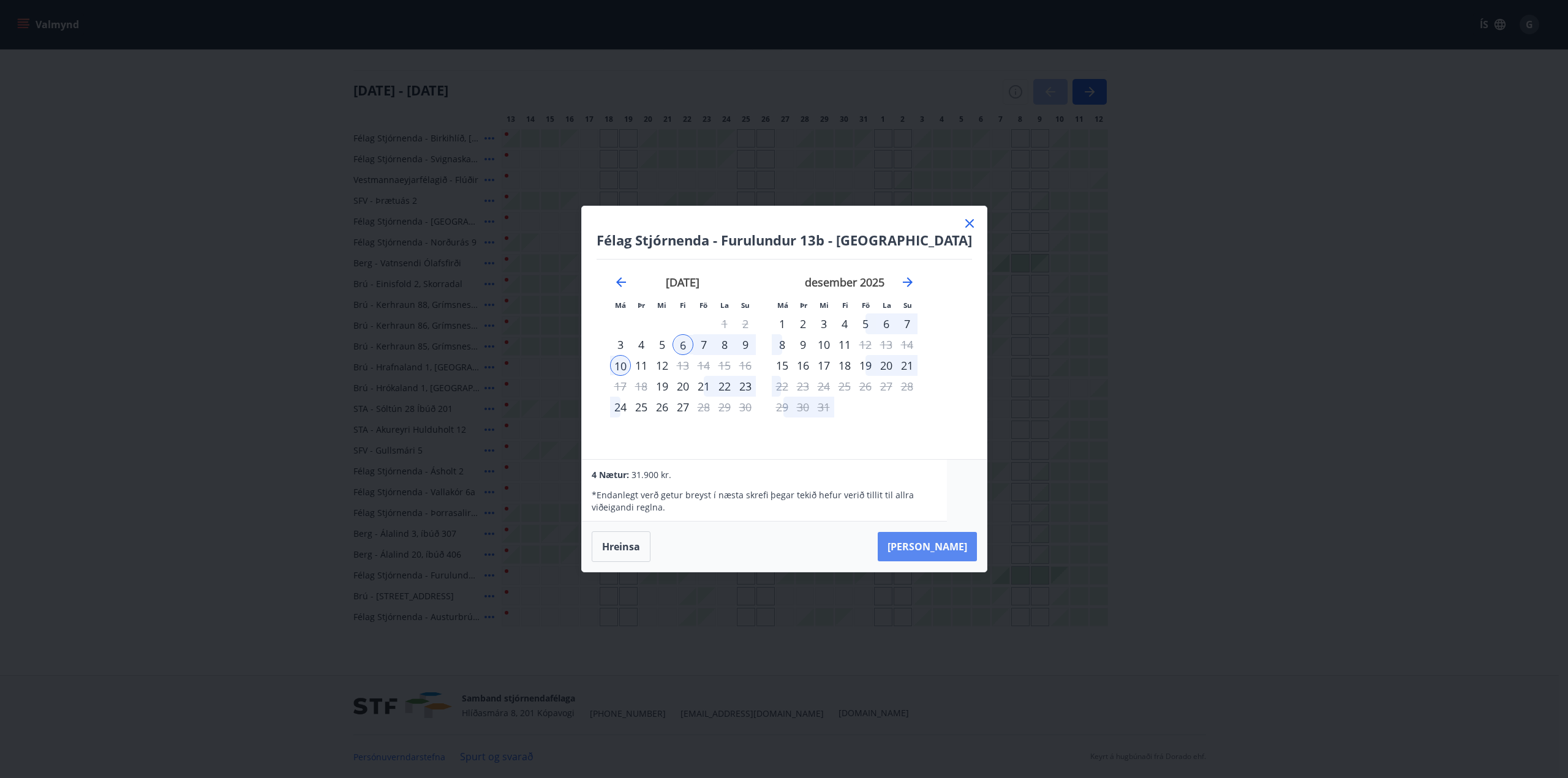
click at [927, 548] on button "[PERSON_NAME]" at bounding box center [927, 547] width 99 height 29
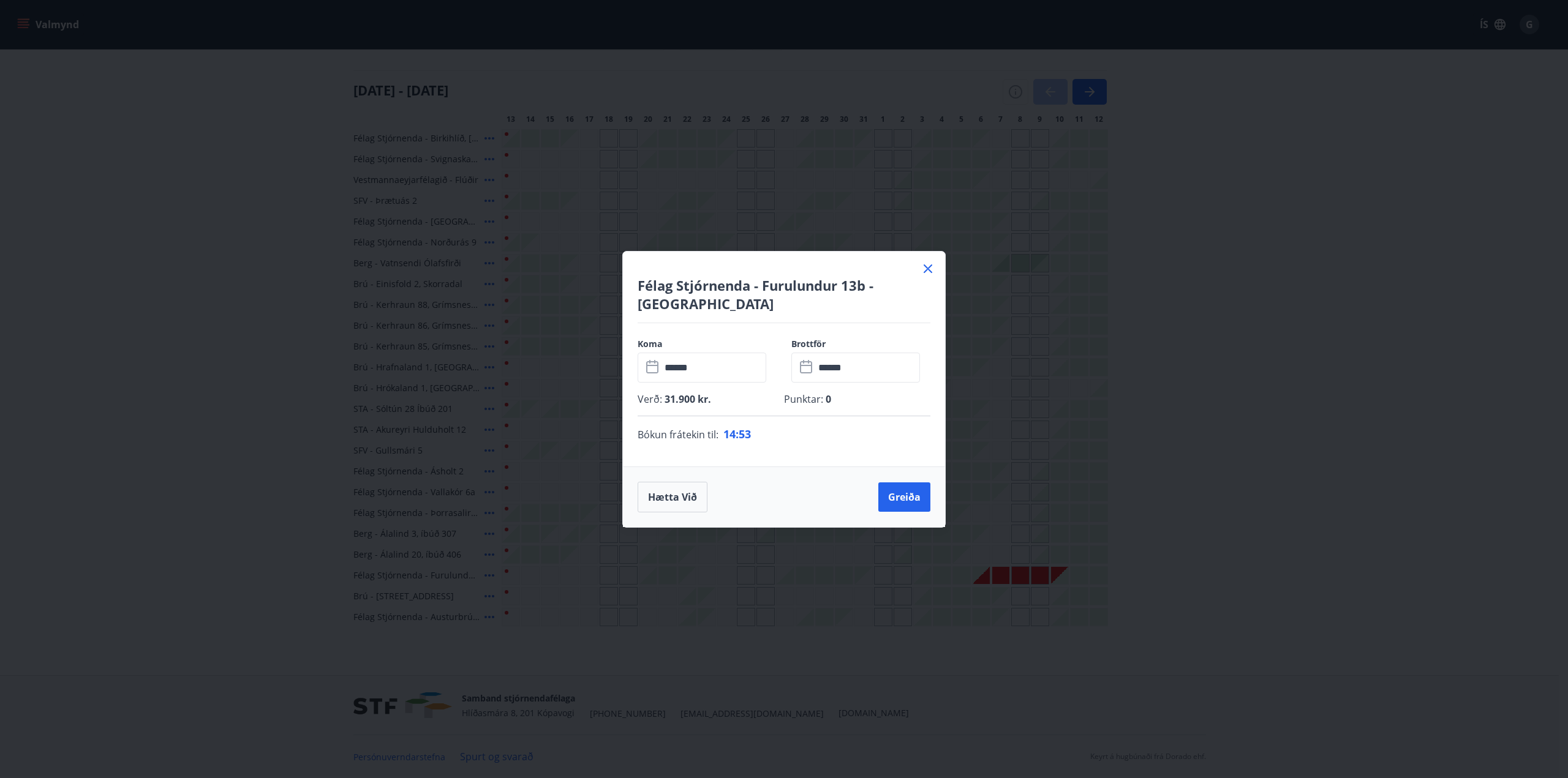
click at [832, 366] on input "******" at bounding box center [867, 368] width 106 height 30
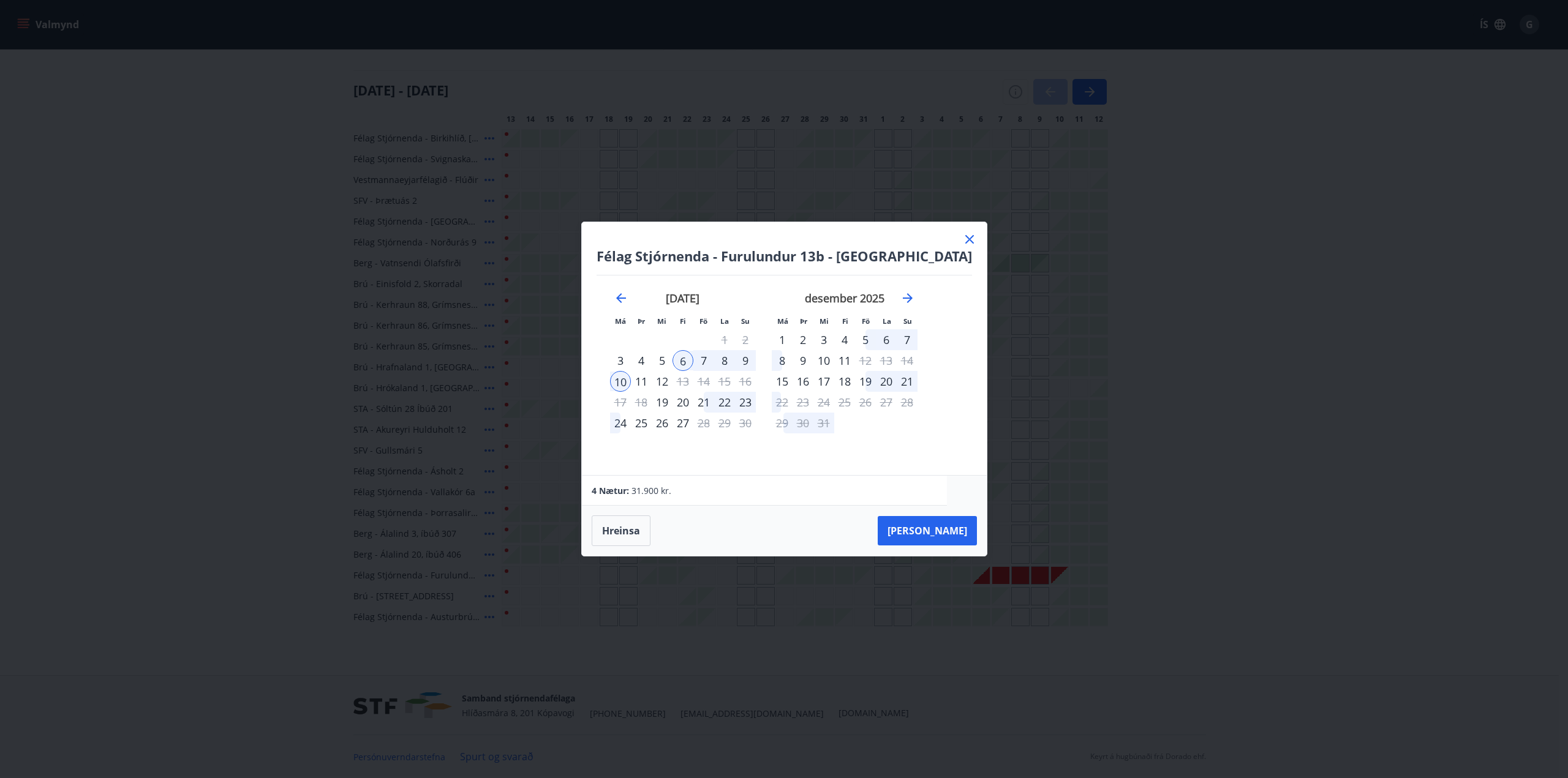
click at [756, 362] on div "9" at bounding box center [745, 361] width 21 height 21
click at [714, 359] on div "7" at bounding box center [703, 361] width 21 height 21
click at [693, 359] on div "6" at bounding box center [683, 361] width 21 height 21
click at [756, 361] on div "9" at bounding box center [745, 361] width 21 height 21
click at [933, 531] on button "[PERSON_NAME]" at bounding box center [927, 531] width 99 height 29
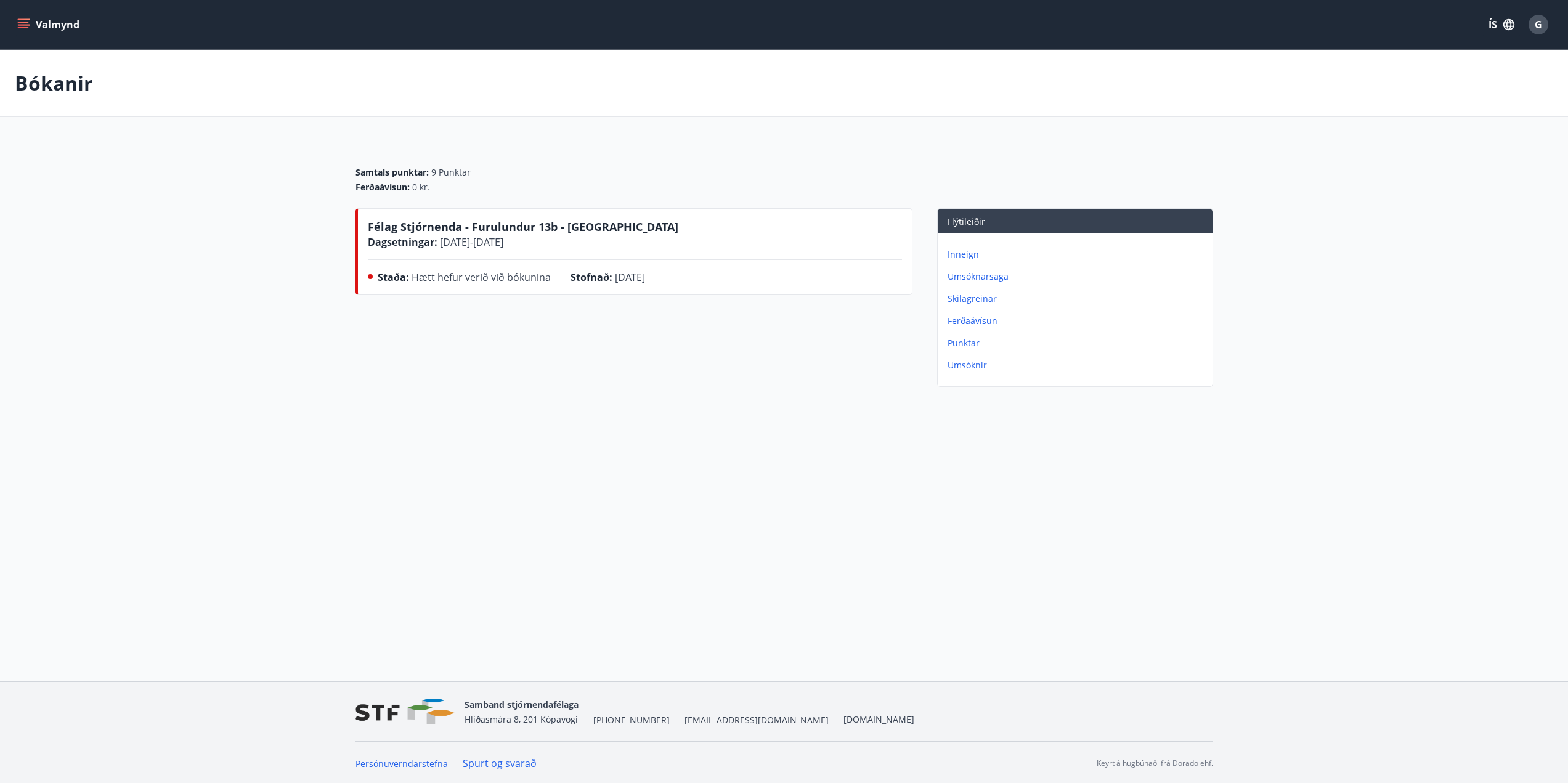
click at [1288, 407] on div "Bókanir Samtals punktar : 9 Punktar Ferðaávísun : 0 kr. Félag Stjórnenda - Furu…" at bounding box center [784, 245] width 1568 height 391
click at [31, 23] on button "Valmynd" at bounding box center [49, 25] width 70 height 22
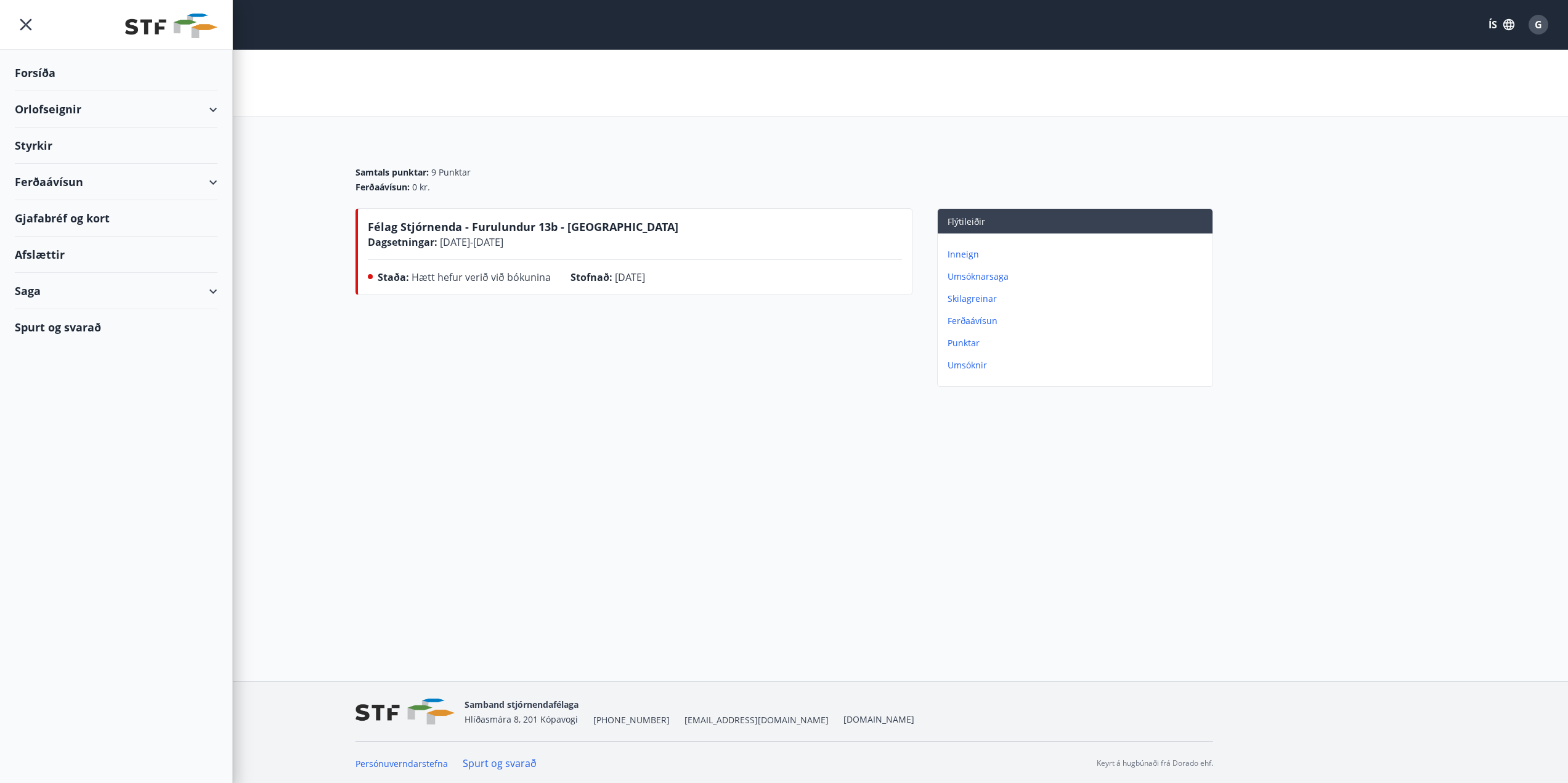
click at [53, 114] on div "Orlofseignir" at bounding box center [116, 109] width 203 height 36
click at [71, 168] on div "Bókunardagatal" at bounding box center [116, 166] width 183 height 26
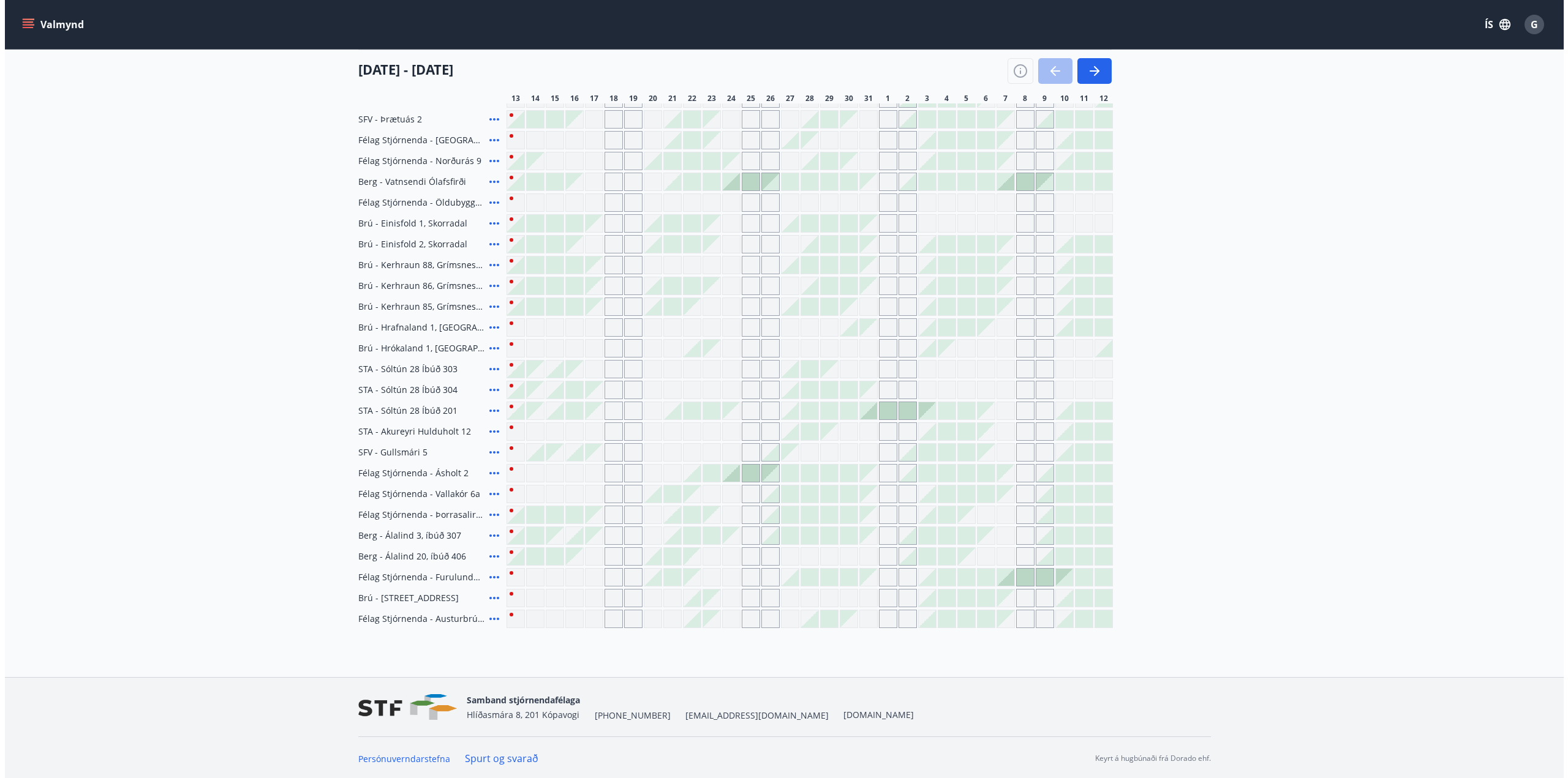
scroll to position [220, 0]
click at [978, 575] on div at bounding box center [981, 576] width 17 height 17
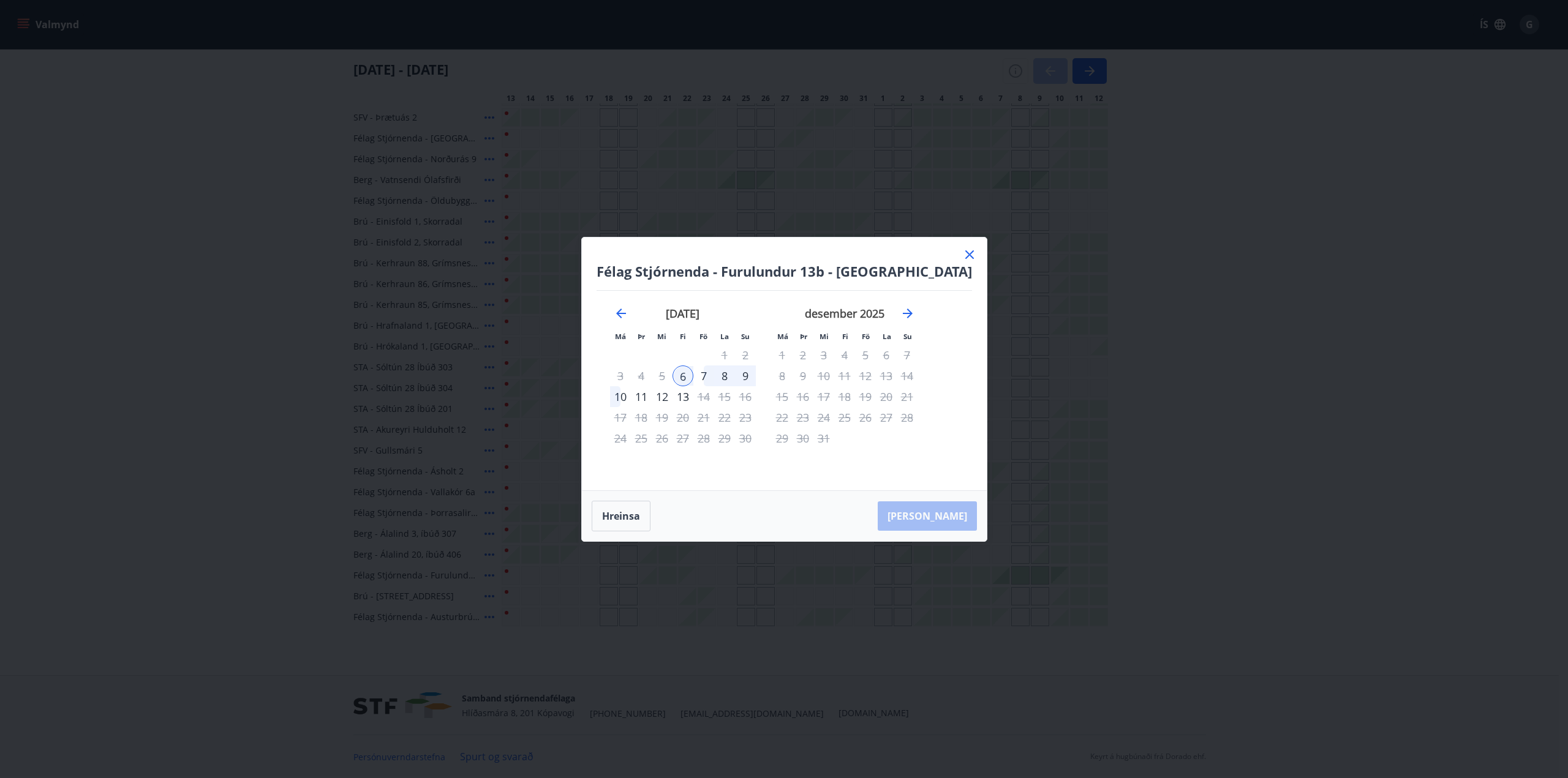
click at [693, 377] on div "6" at bounding box center [683, 376] width 21 height 21
click at [756, 378] on div "9" at bounding box center [745, 376] width 21 height 21
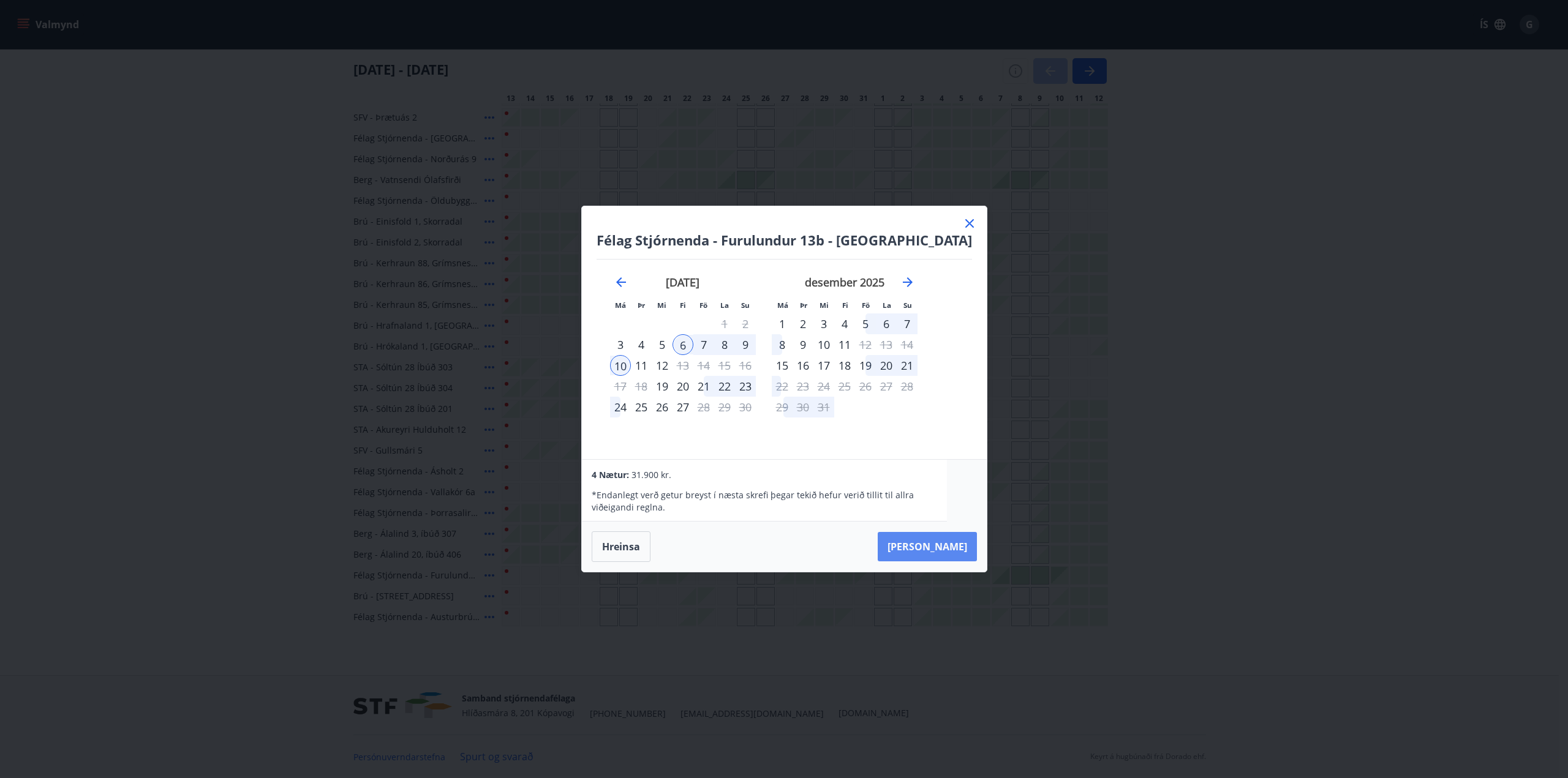
click at [923, 551] on button "[PERSON_NAME]" at bounding box center [927, 547] width 99 height 29
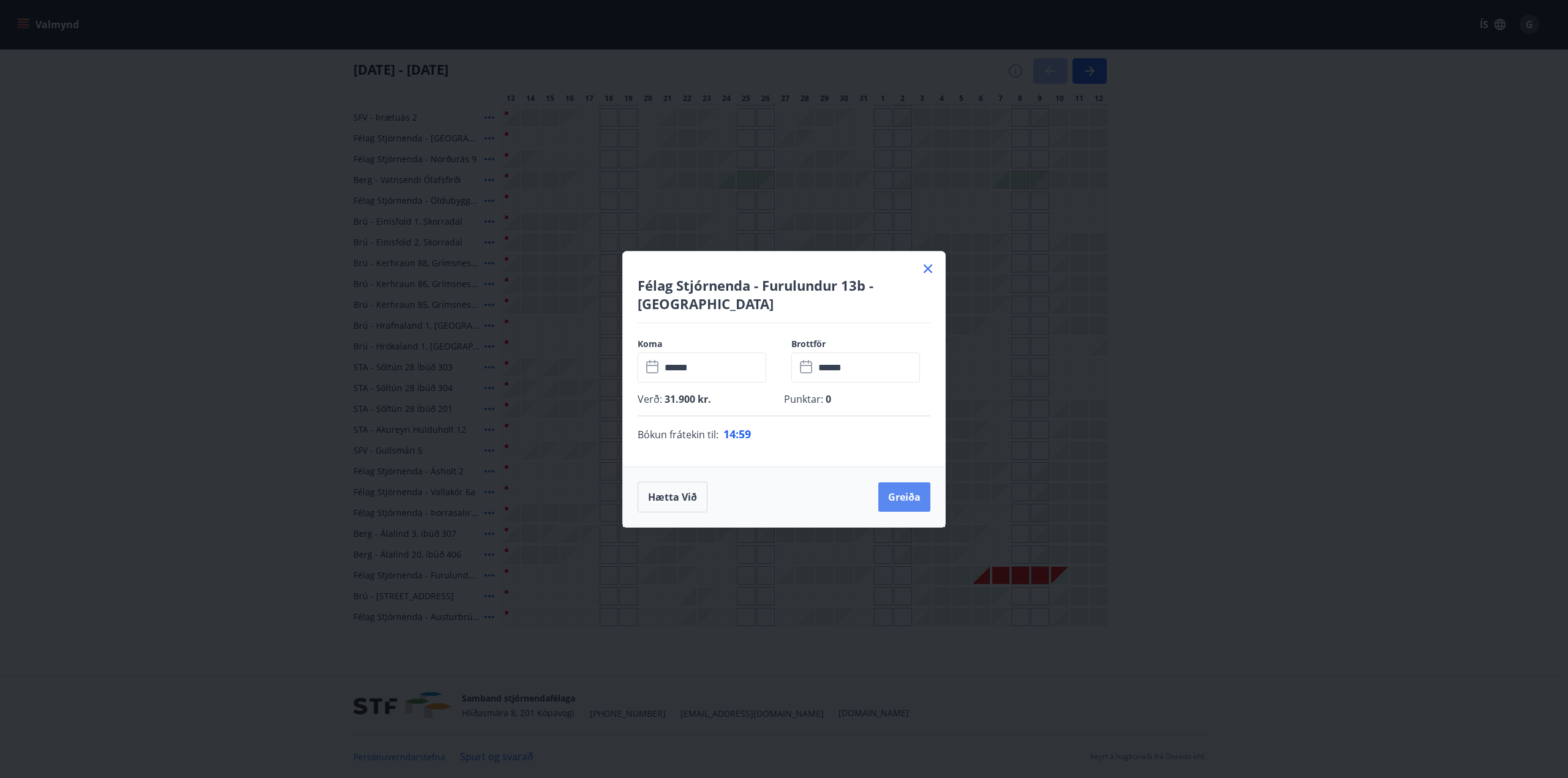
click at [909, 497] on button "Greiða" at bounding box center [904, 497] width 52 height 29
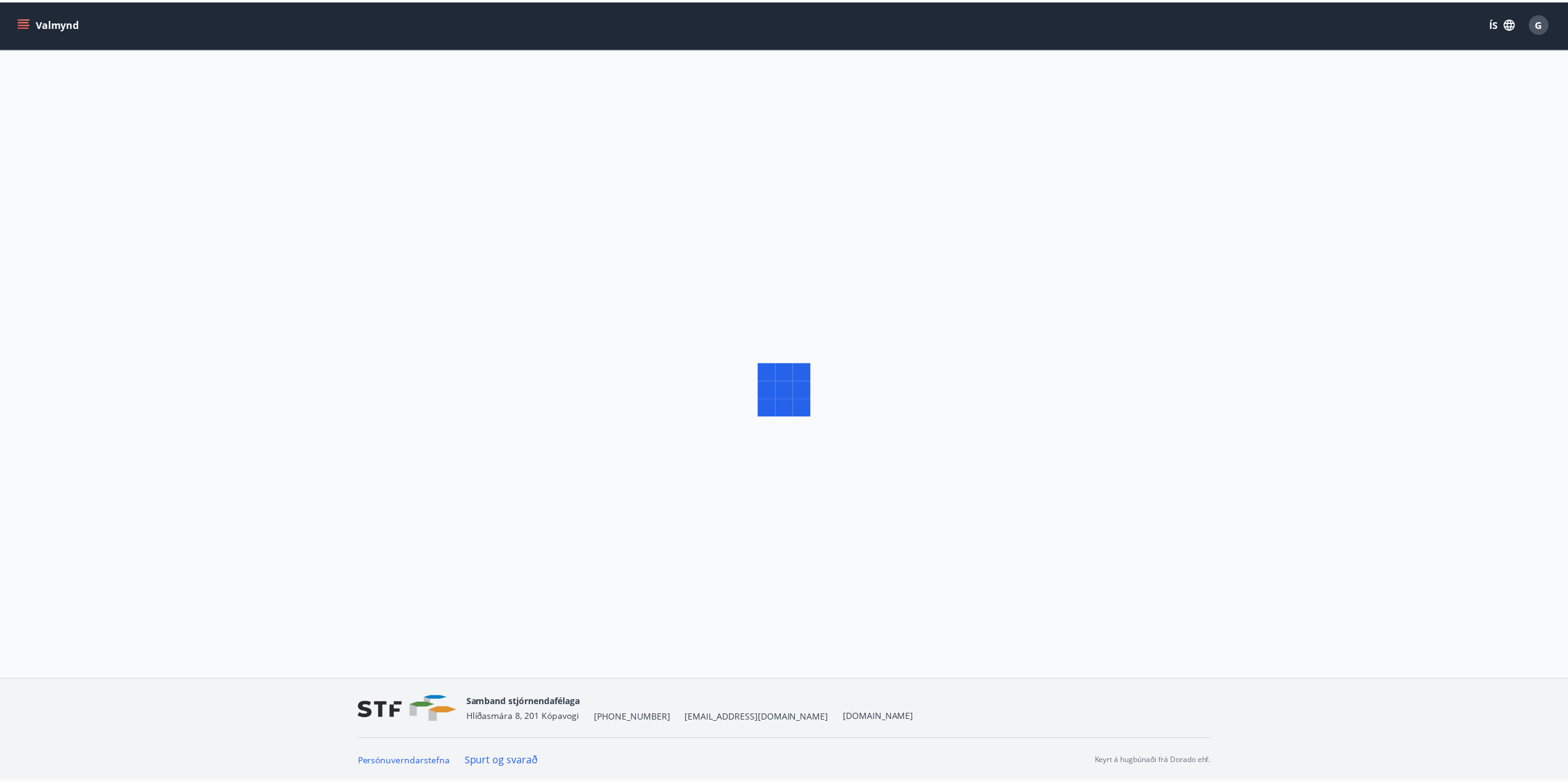
scroll to position [2, 0]
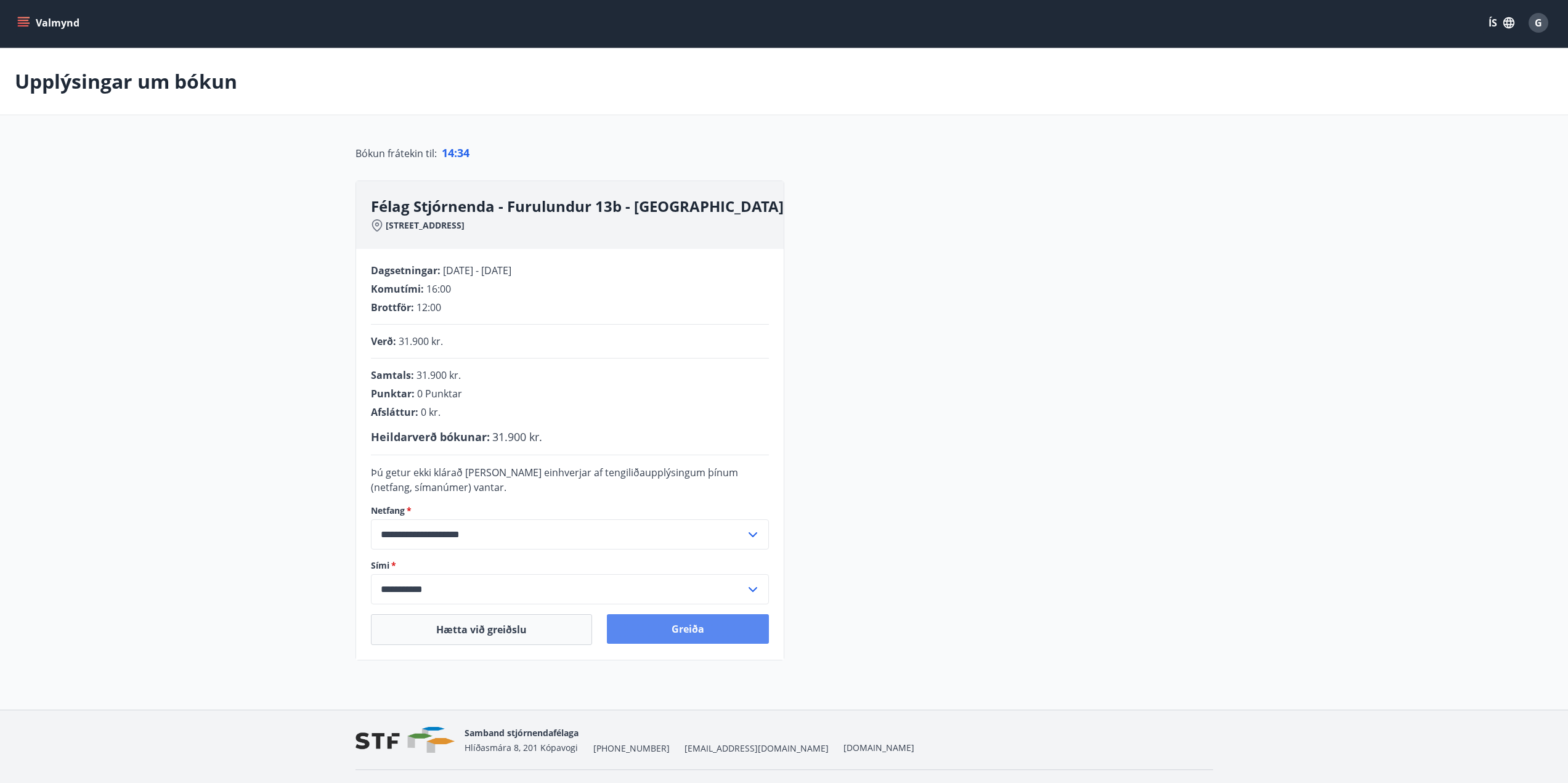
click at [705, 633] on button "Greiða" at bounding box center [688, 629] width 162 height 30
